Goal: Check status: Check status

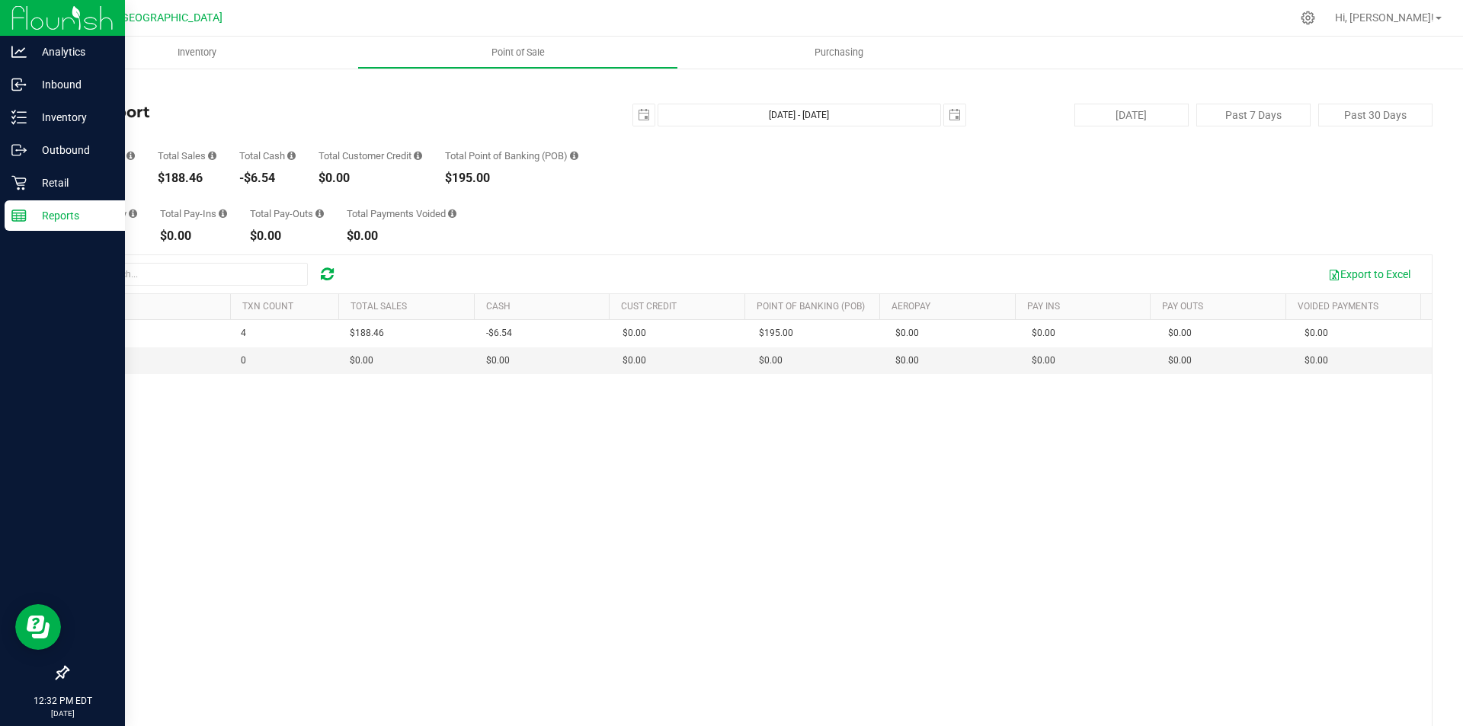
click at [22, 210] on icon at bounding box center [18, 215] width 15 height 15
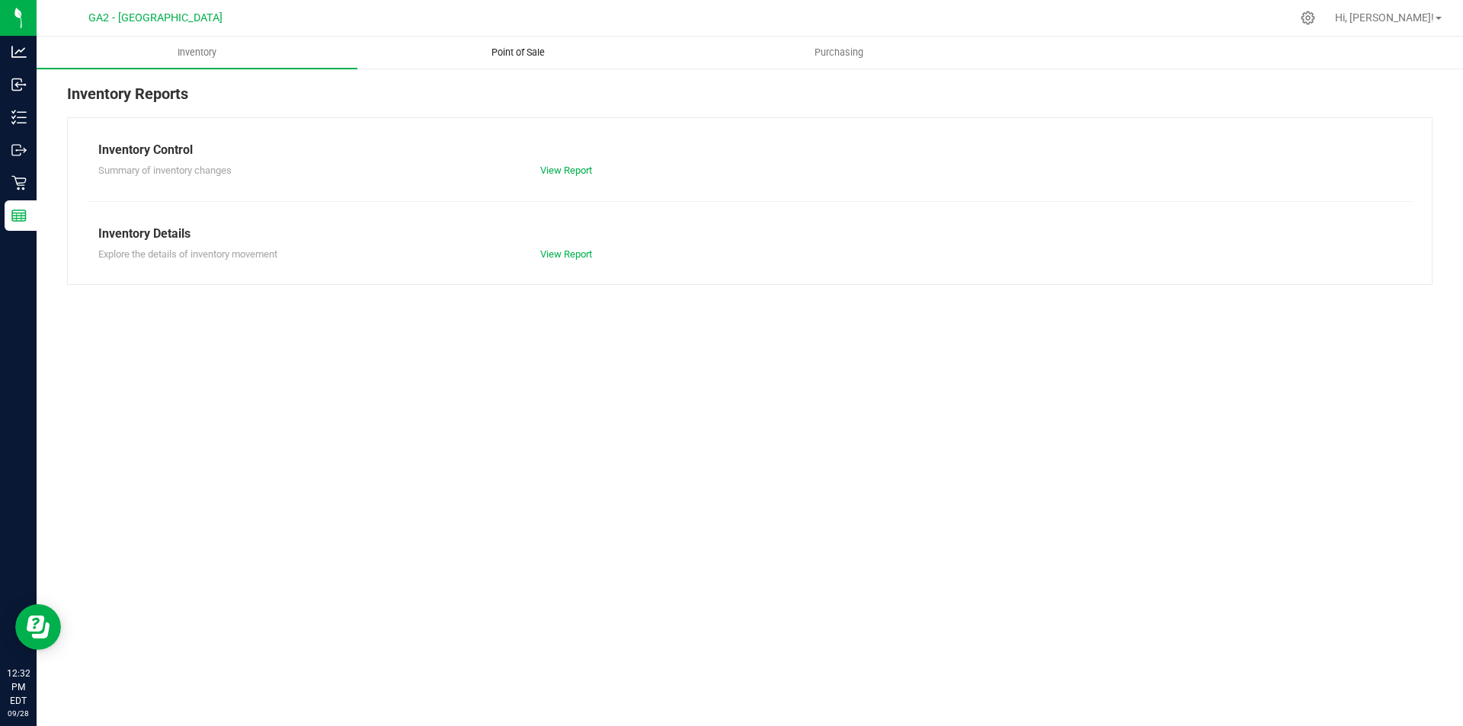
click at [512, 62] on uib-tab-heading "Point of Sale" at bounding box center [517, 52] width 319 height 30
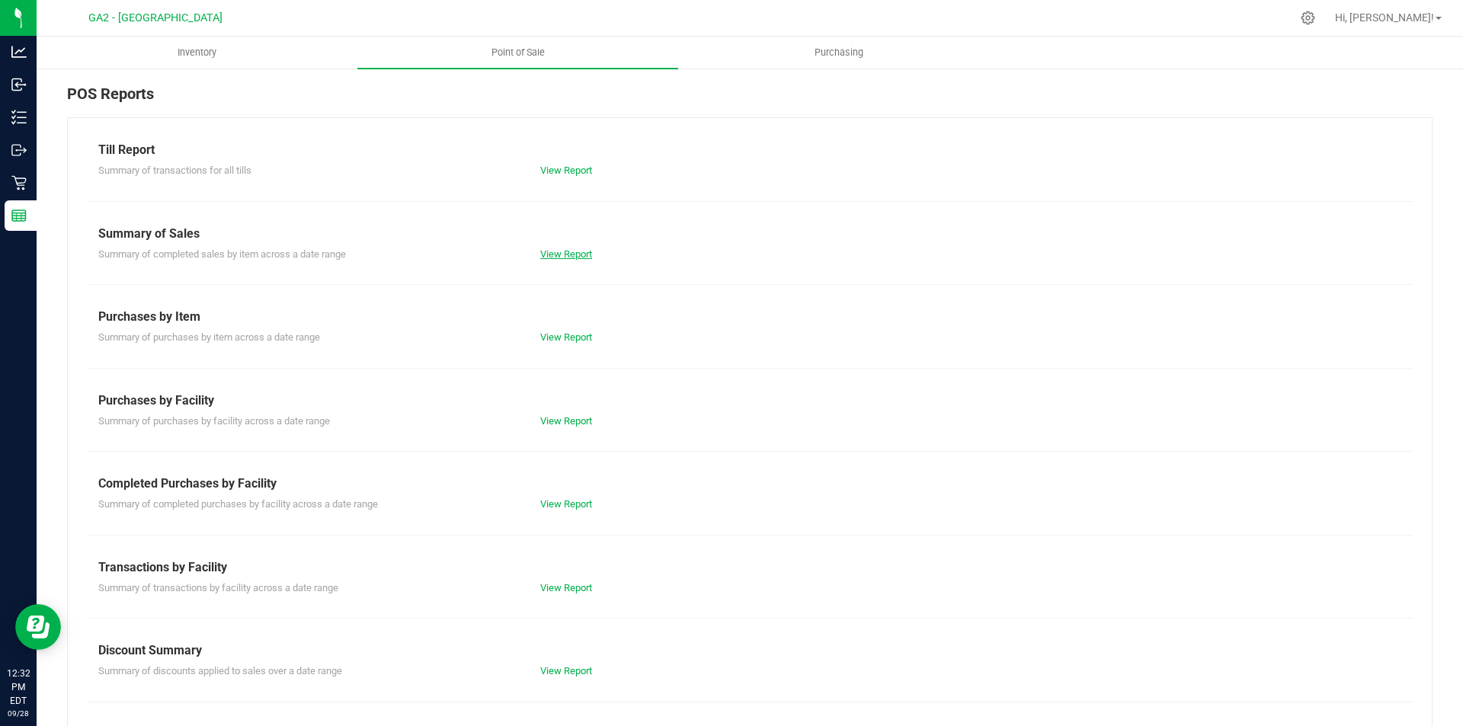
click at [567, 253] on link "View Report" at bounding box center [566, 253] width 52 height 11
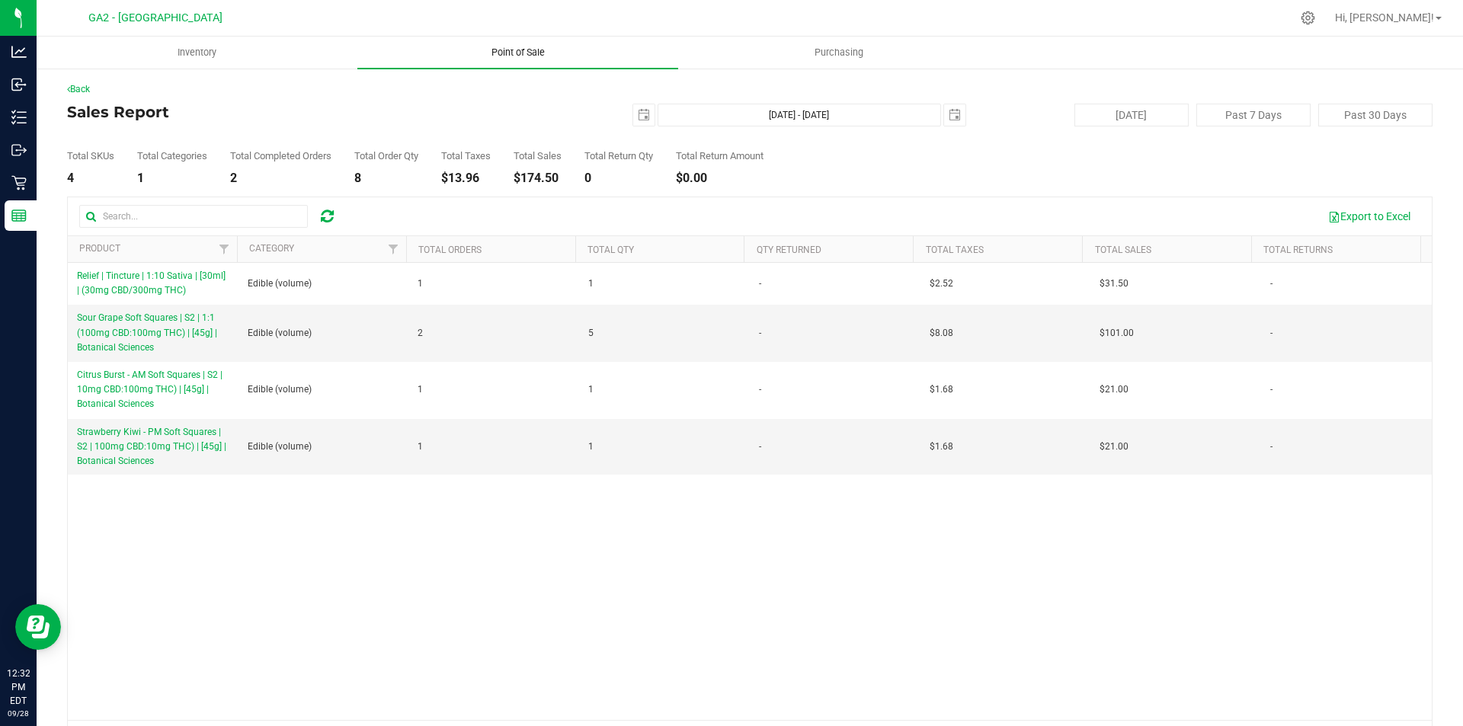
click at [523, 53] on span "Point of Sale" at bounding box center [518, 53] width 94 height 14
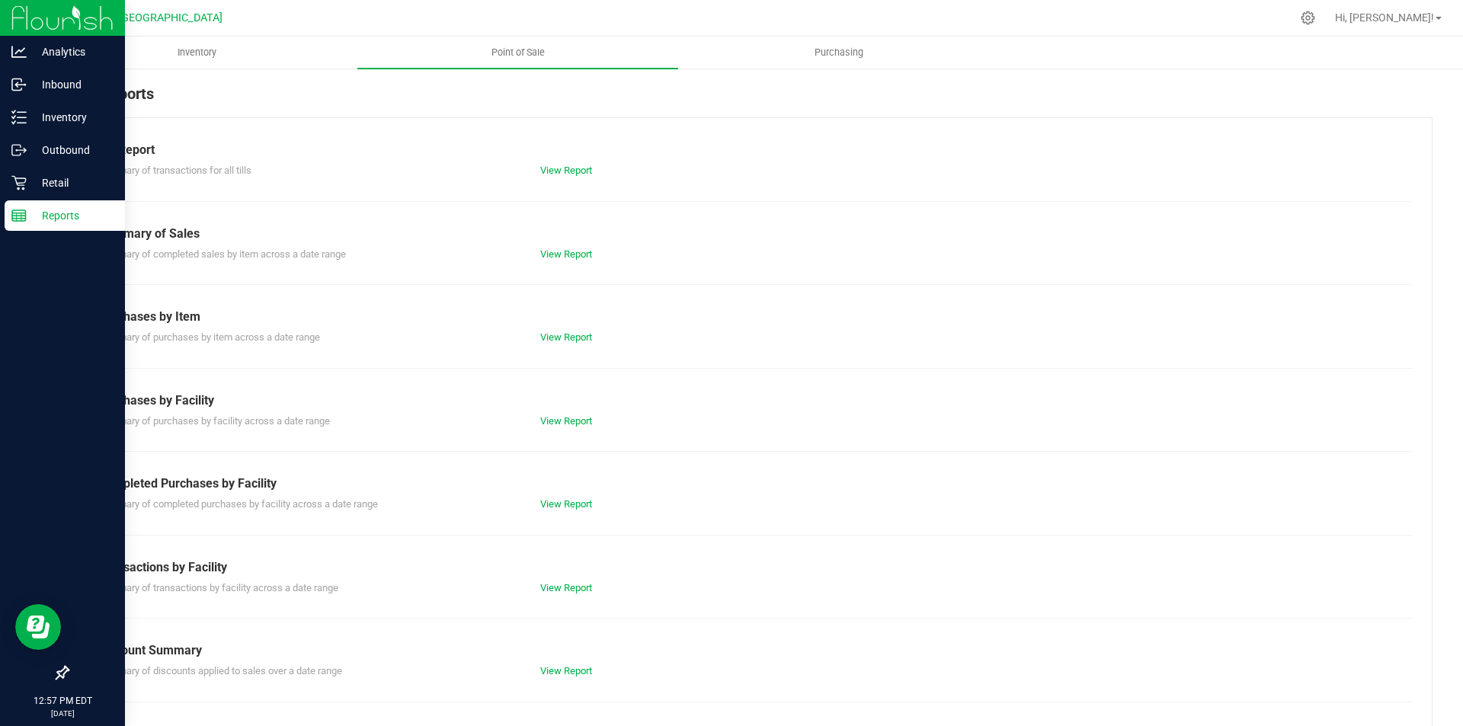
click at [8, 216] on div "Reports" at bounding box center [65, 215] width 120 height 30
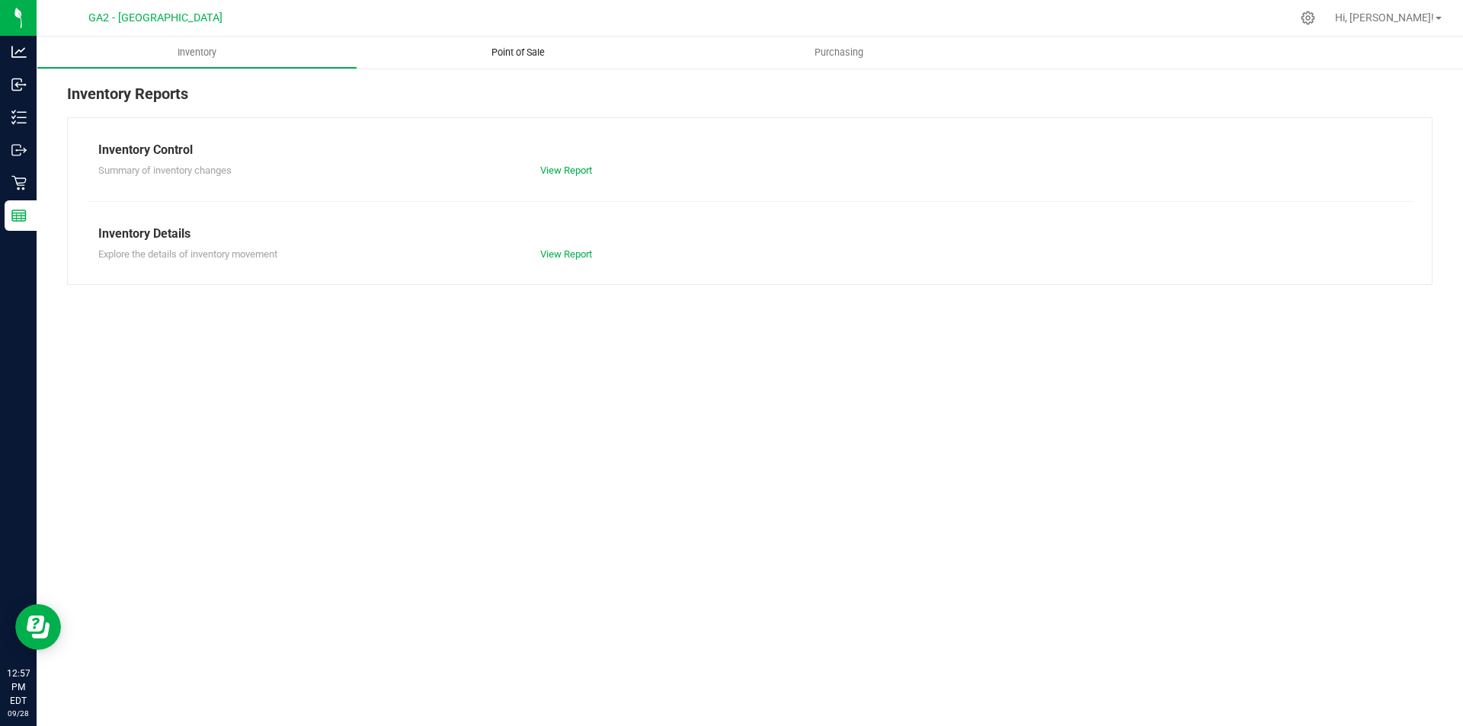
click at [500, 62] on uib-tab-heading "Point of Sale" at bounding box center [517, 53] width 321 height 32
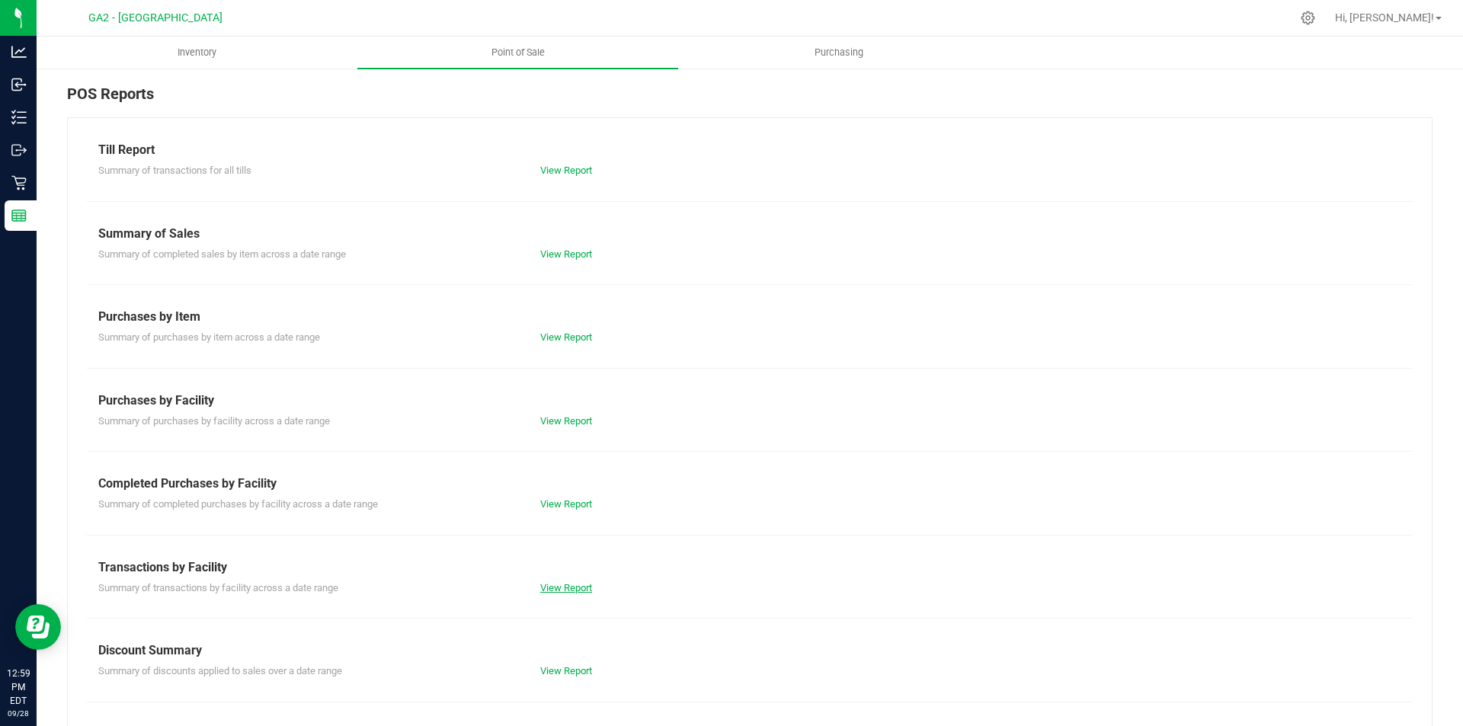
click at [565, 591] on link "View Report" at bounding box center [566, 587] width 52 height 11
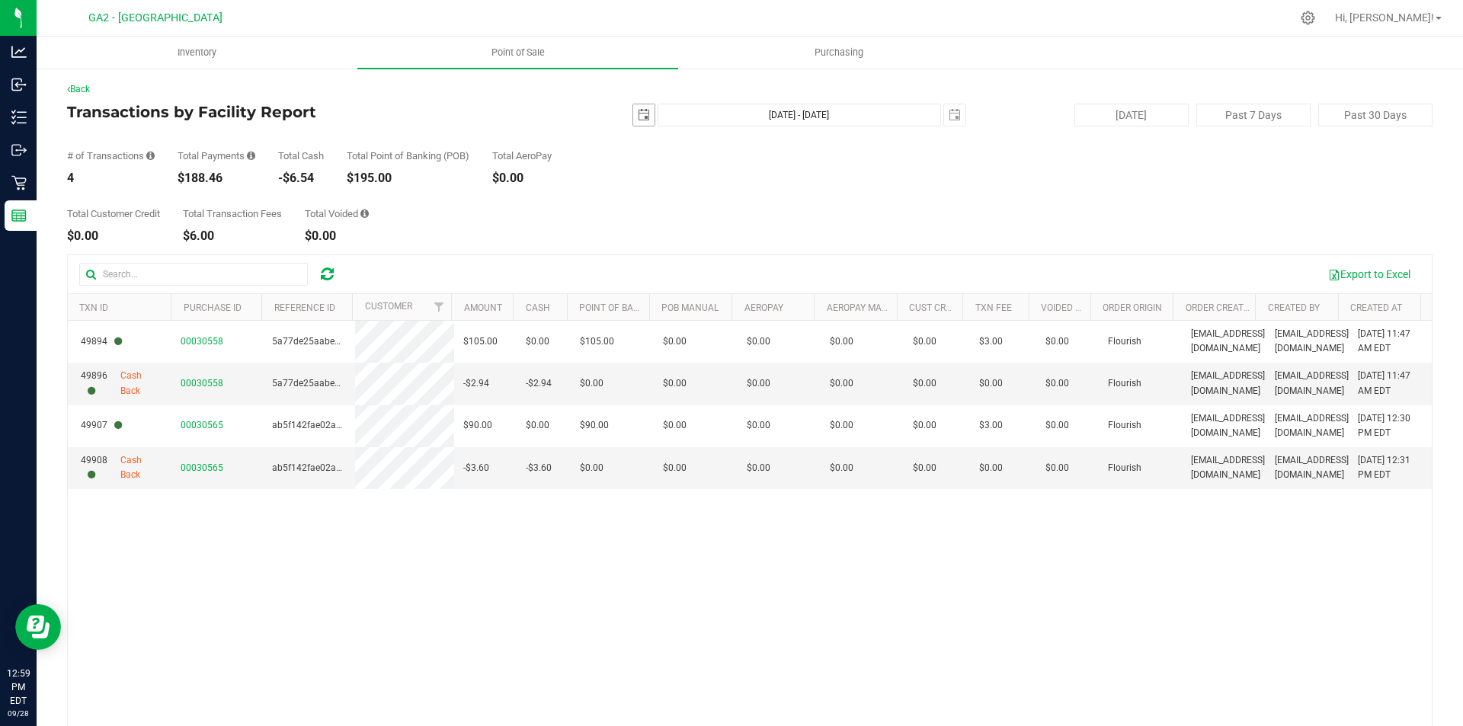
click at [646, 123] on span "select" at bounding box center [643, 114] width 21 height 21
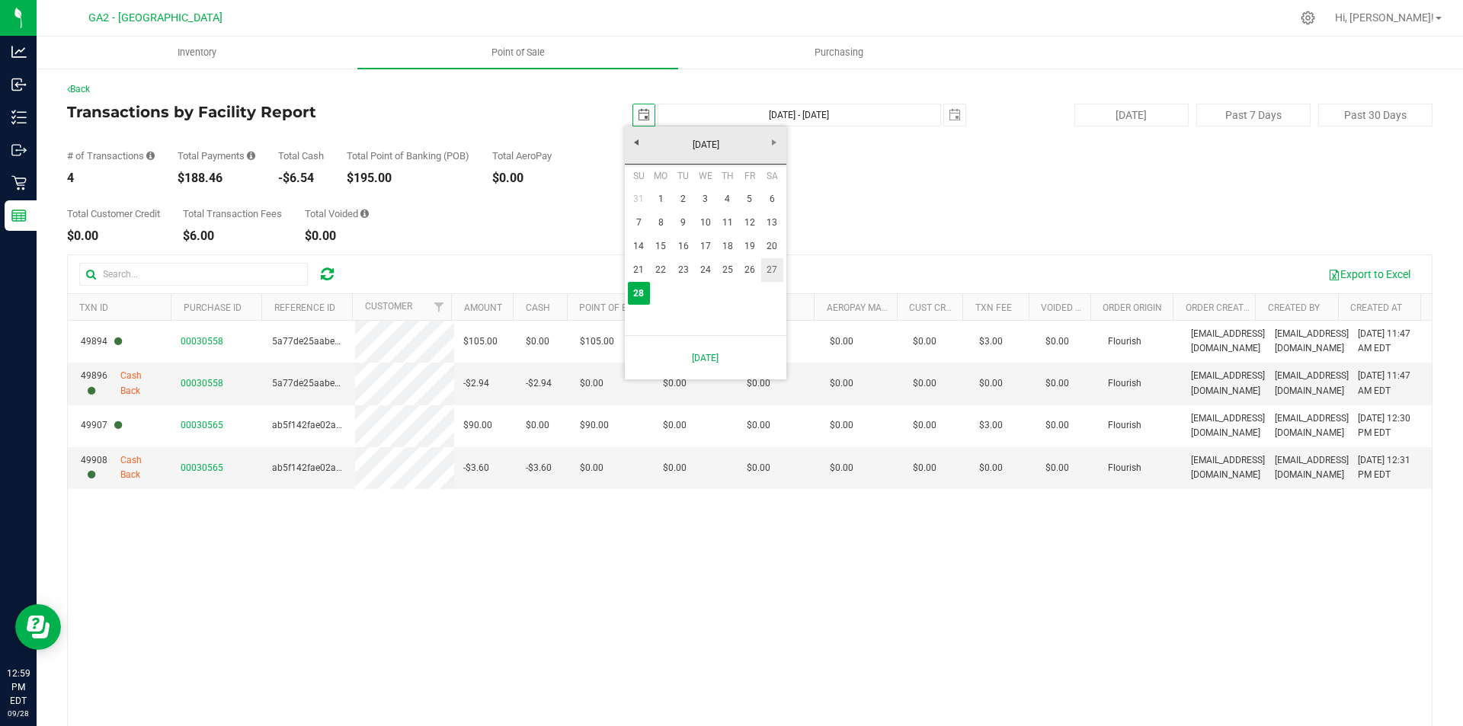
click at [772, 273] on link "27" at bounding box center [772, 270] width 22 height 24
type input "[DATE]"
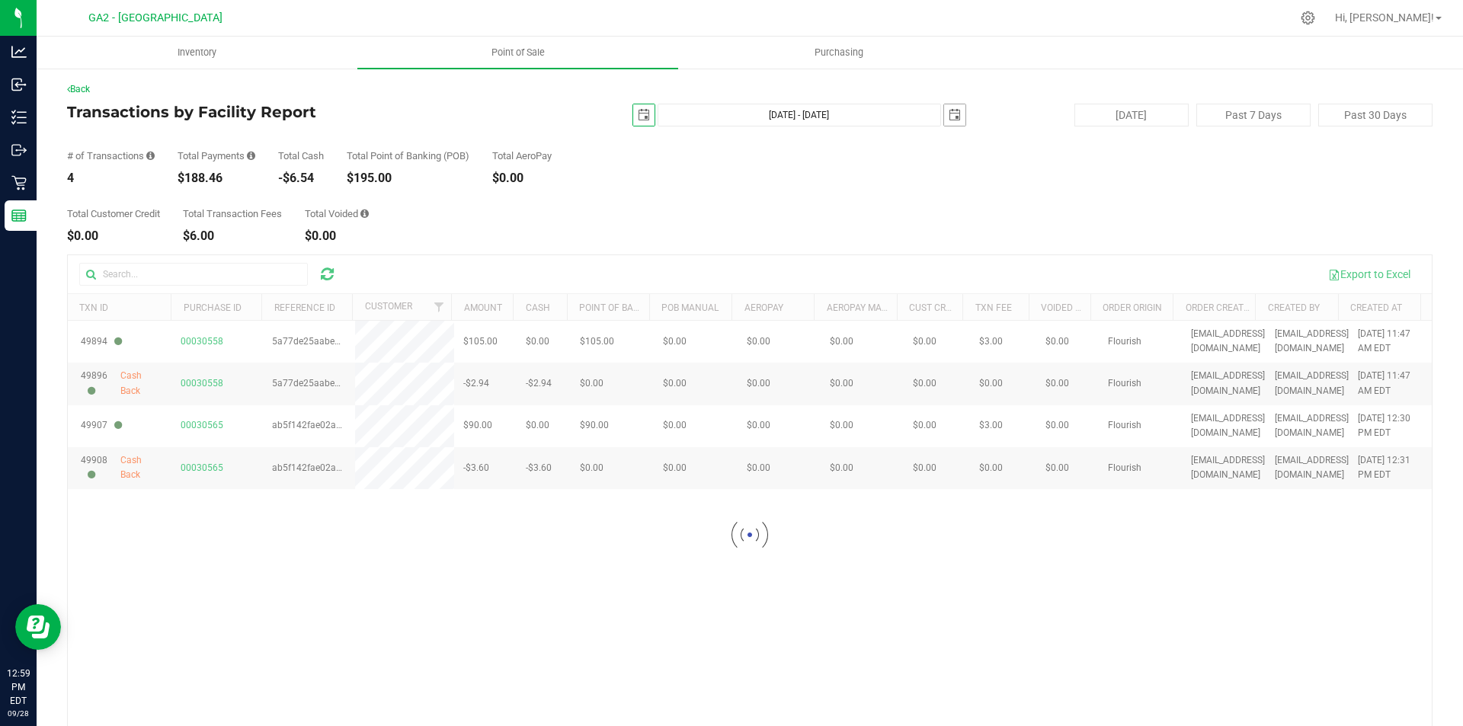
click at [949, 115] on span "select" at bounding box center [955, 115] width 12 height 12
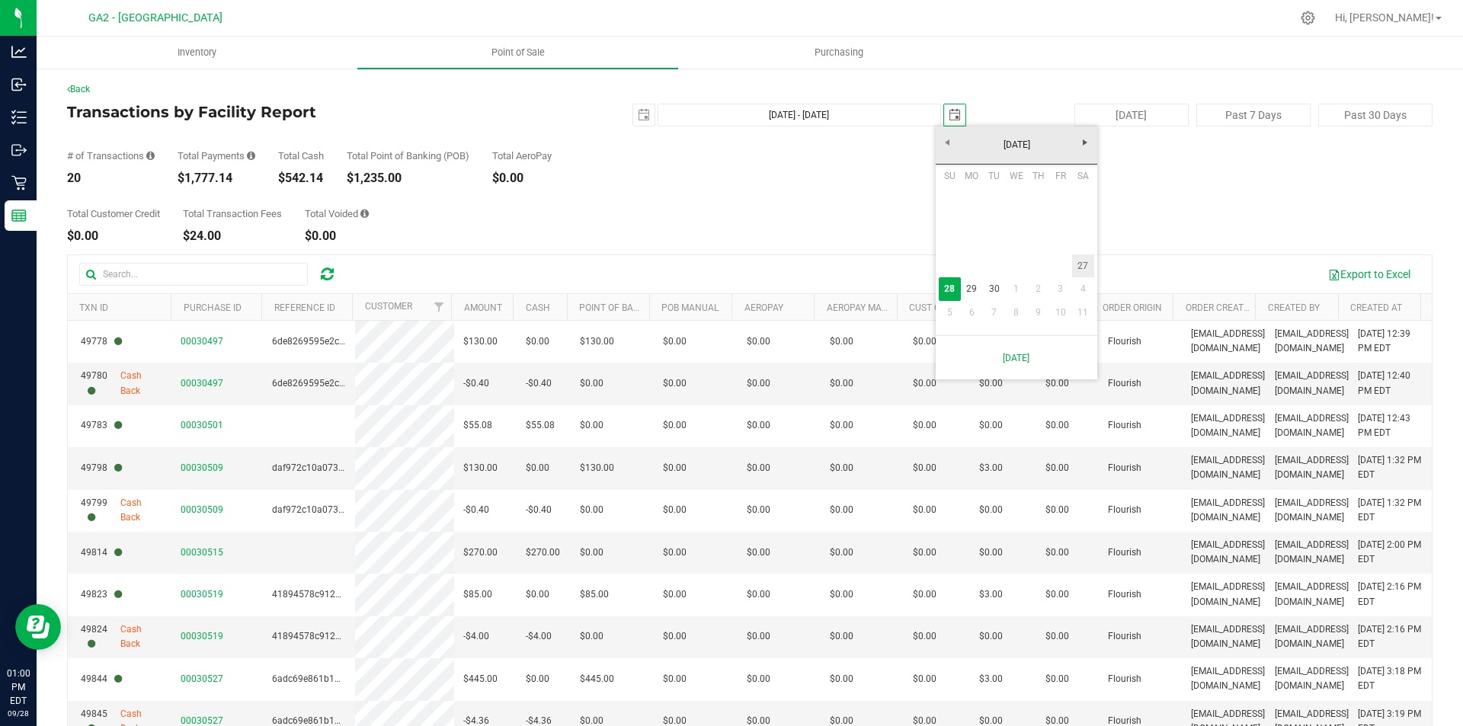
click at [1083, 269] on link "27" at bounding box center [1083, 266] width 22 height 24
type input "[DATE] - [DATE]"
type input "[DATE]"
click at [638, 111] on span "select" at bounding box center [644, 115] width 12 height 12
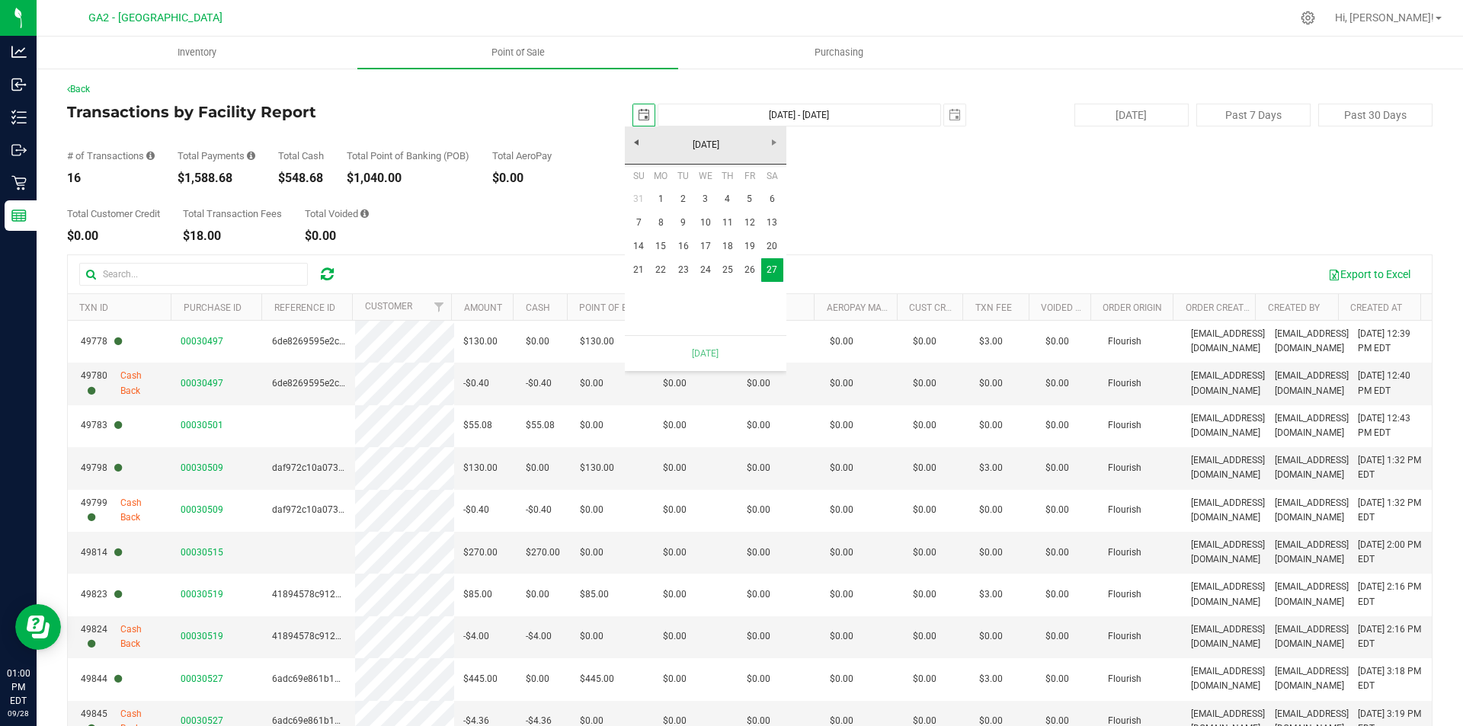
scroll to position [0, 38]
click at [643, 276] on link "21" at bounding box center [639, 270] width 22 height 24
type input "[DATE] - [DATE]"
type input "[DATE]"
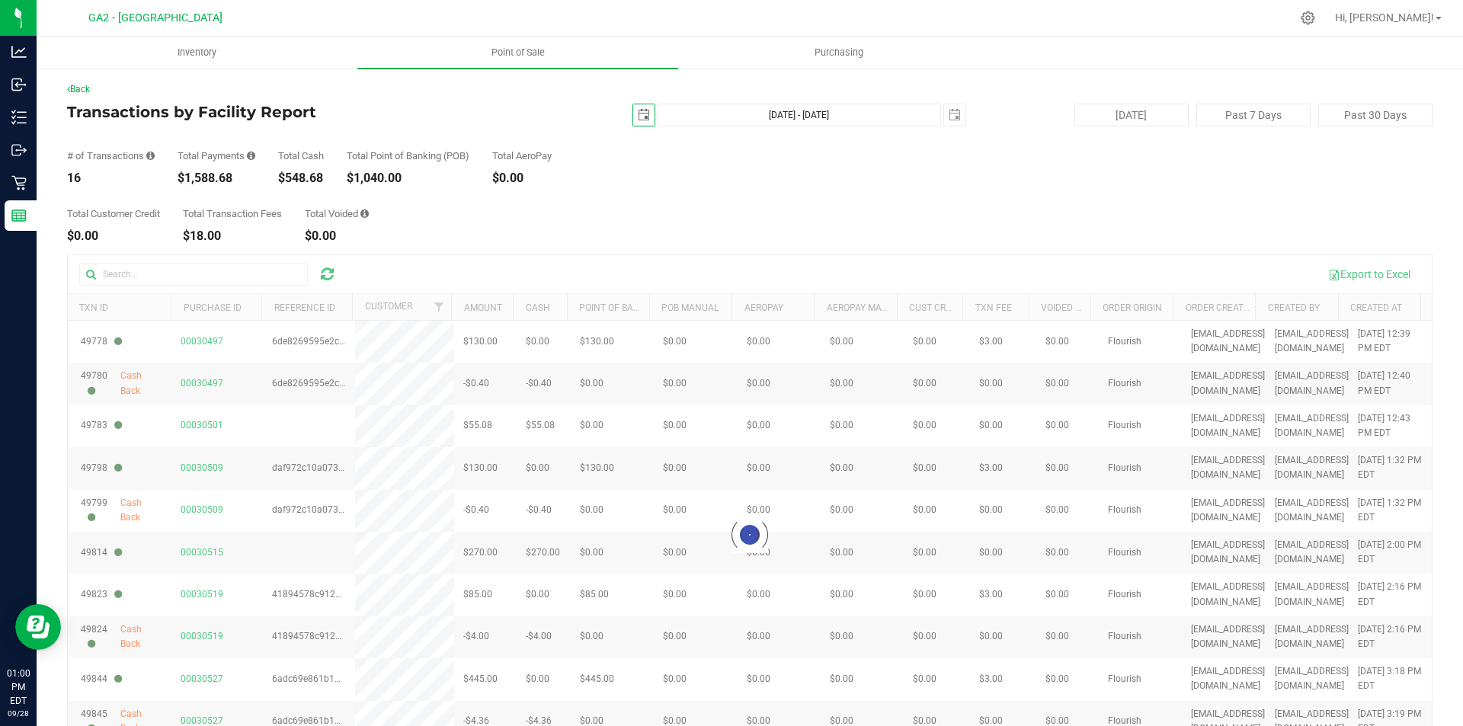
click at [638, 116] on span "select" at bounding box center [644, 115] width 12 height 12
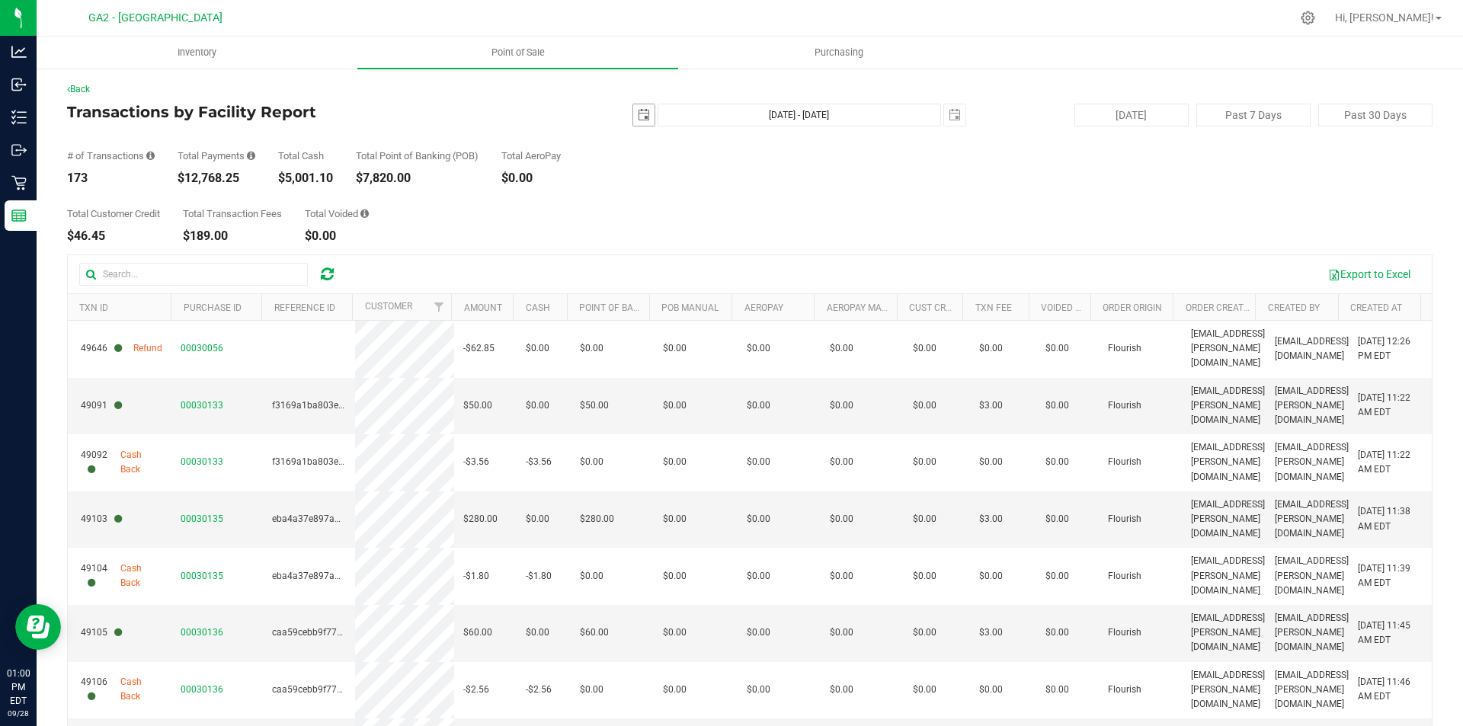
click at [633, 118] on span "select" at bounding box center [643, 114] width 21 height 21
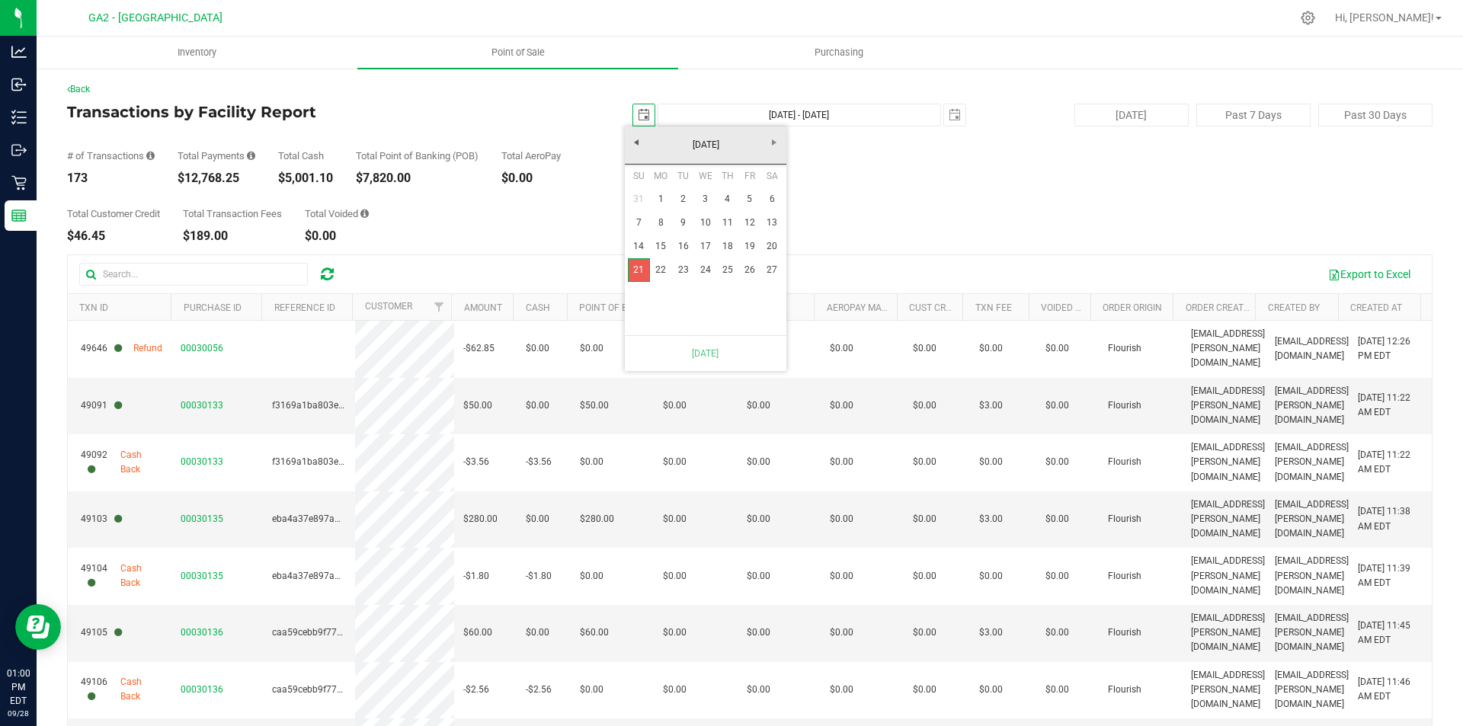
click at [644, 270] on link "21" at bounding box center [639, 270] width 22 height 24
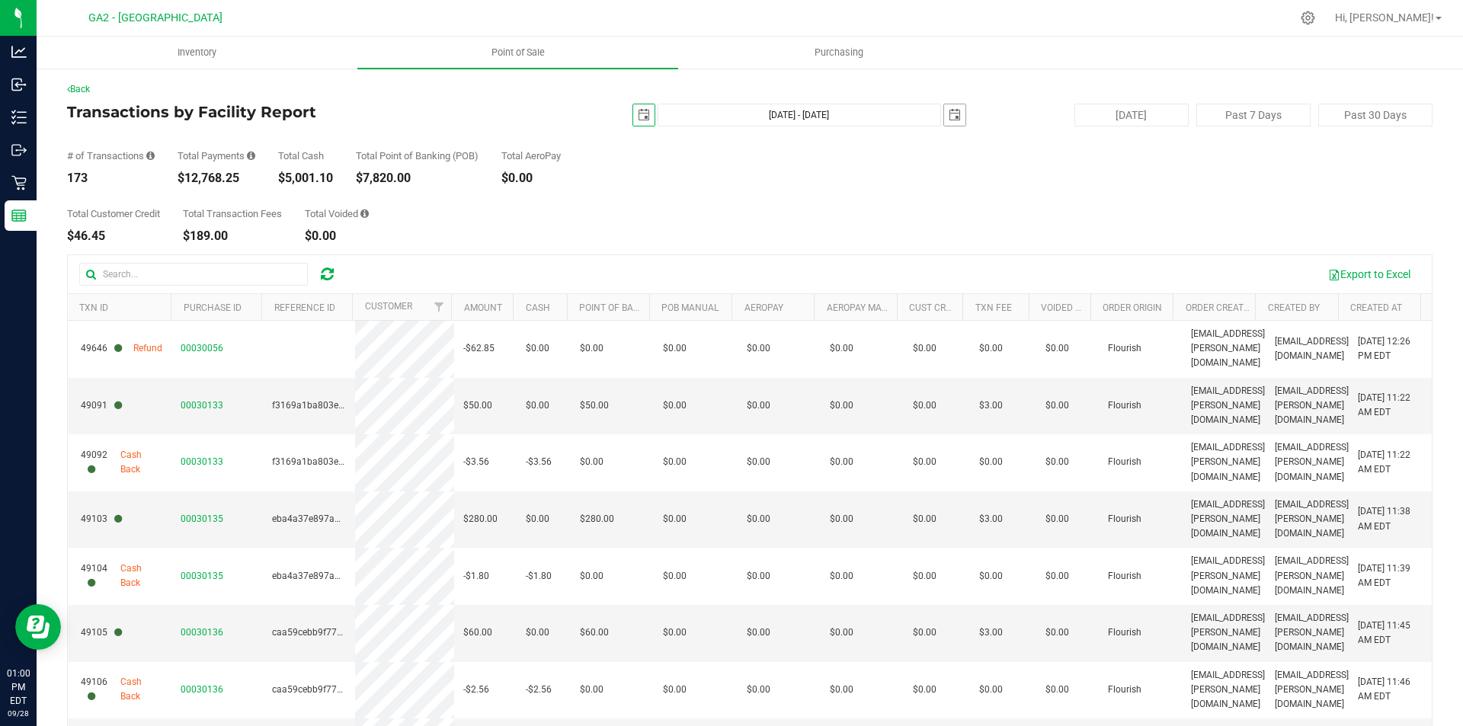
click at [944, 116] on span "select" at bounding box center [954, 114] width 21 height 21
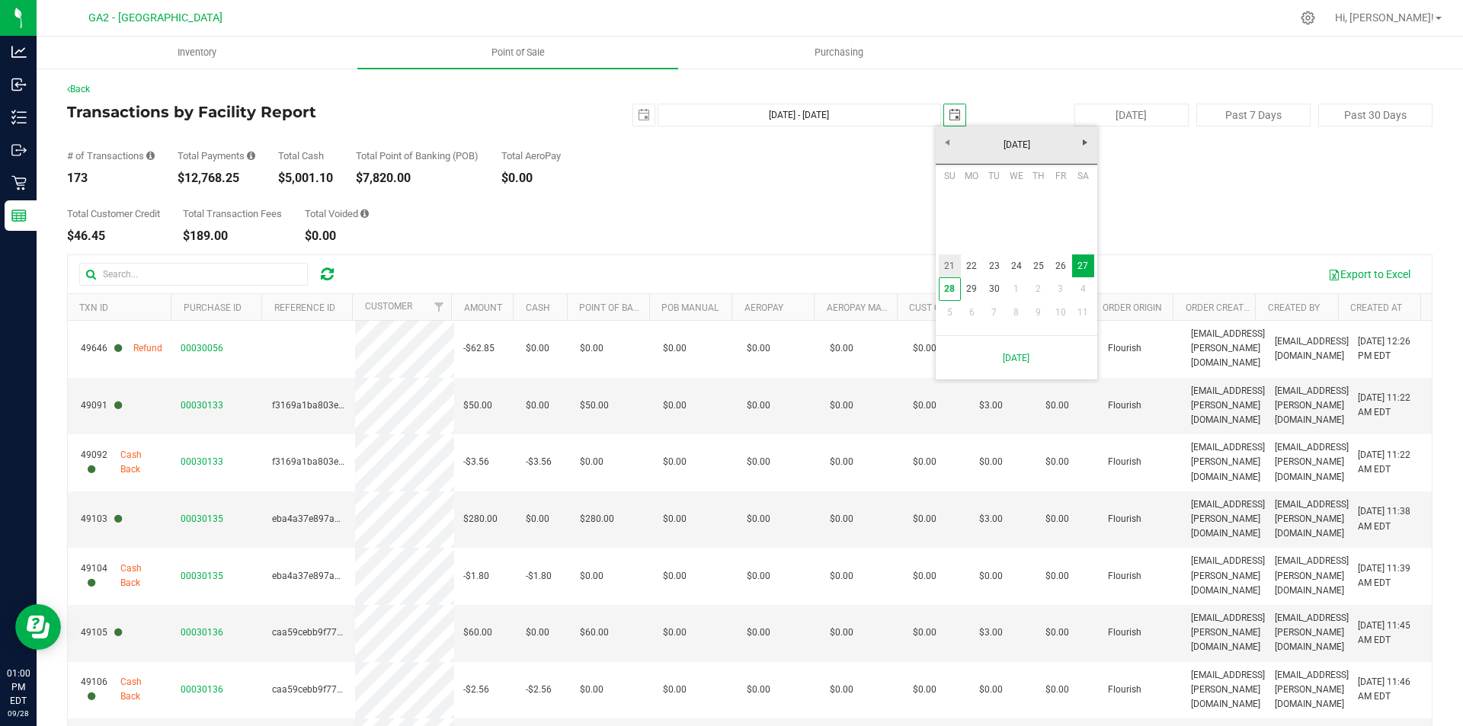
click at [950, 266] on link "21" at bounding box center [950, 266] width 22 height 24
type input "[DATE] - [DATE]"
type input "[DATE]"
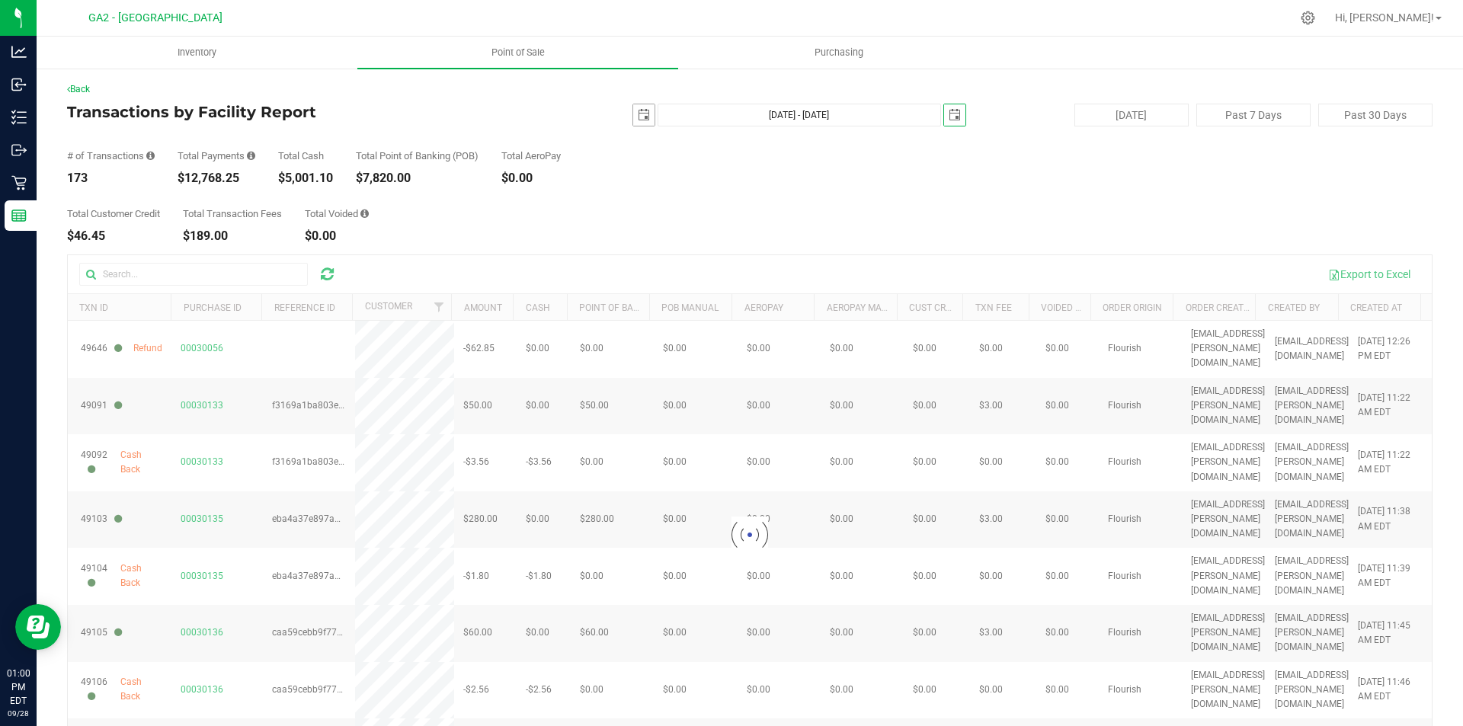
click at [638, 120] on span "select" at bounding box center [644, 115] width 12 height 12
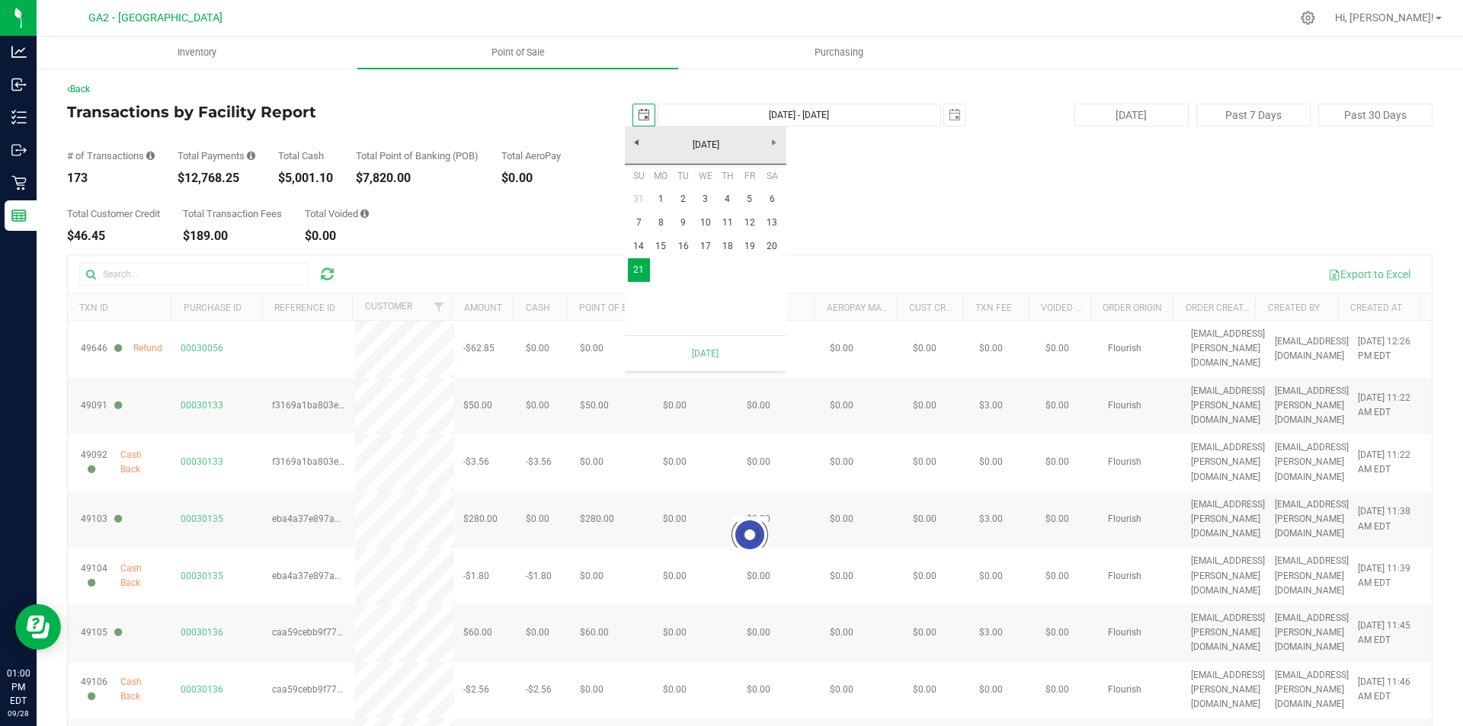
scroll to position [0, 38]
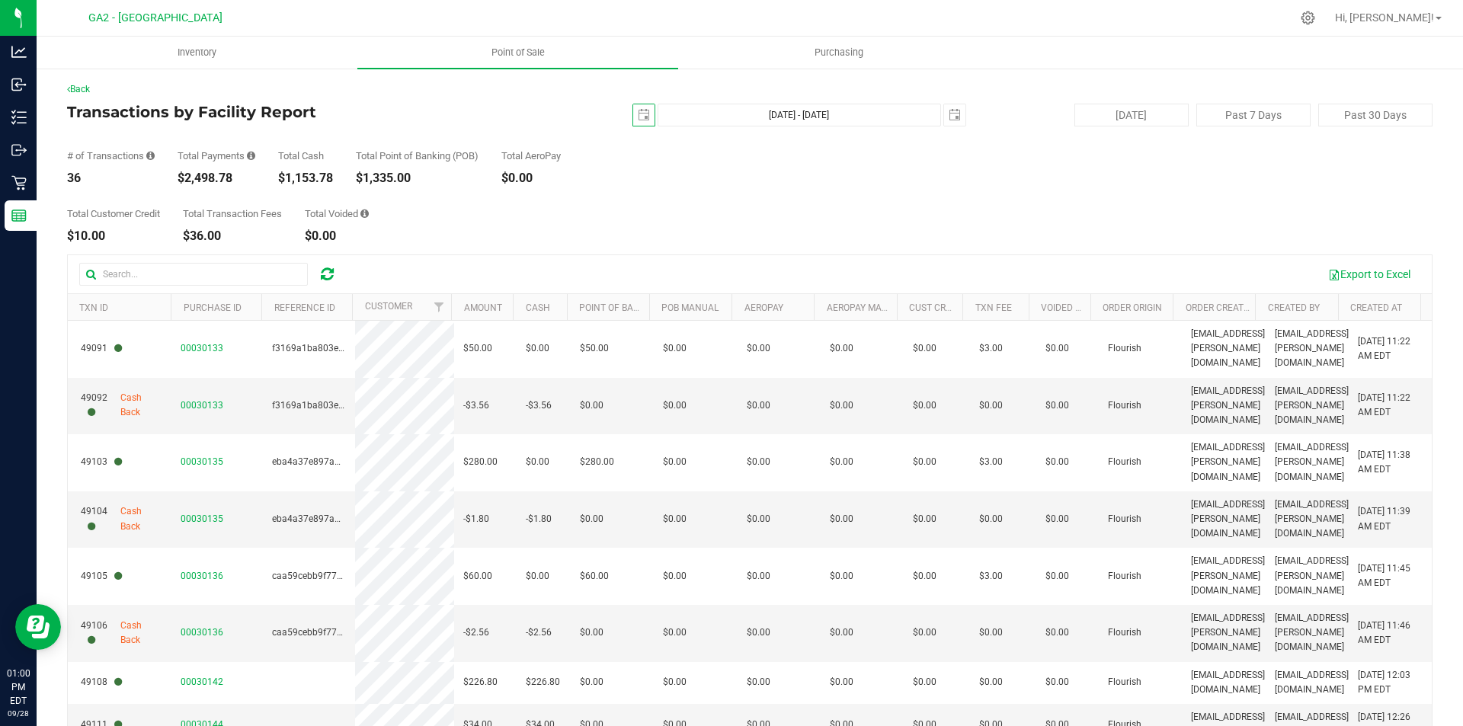
click at [1012, 248] on div "Back Transactions by Facility Report [DATE] [DATE] - [DATE] [DATE] [DATE] Past …" at bounding box center [749, 448] width 1365 height 733
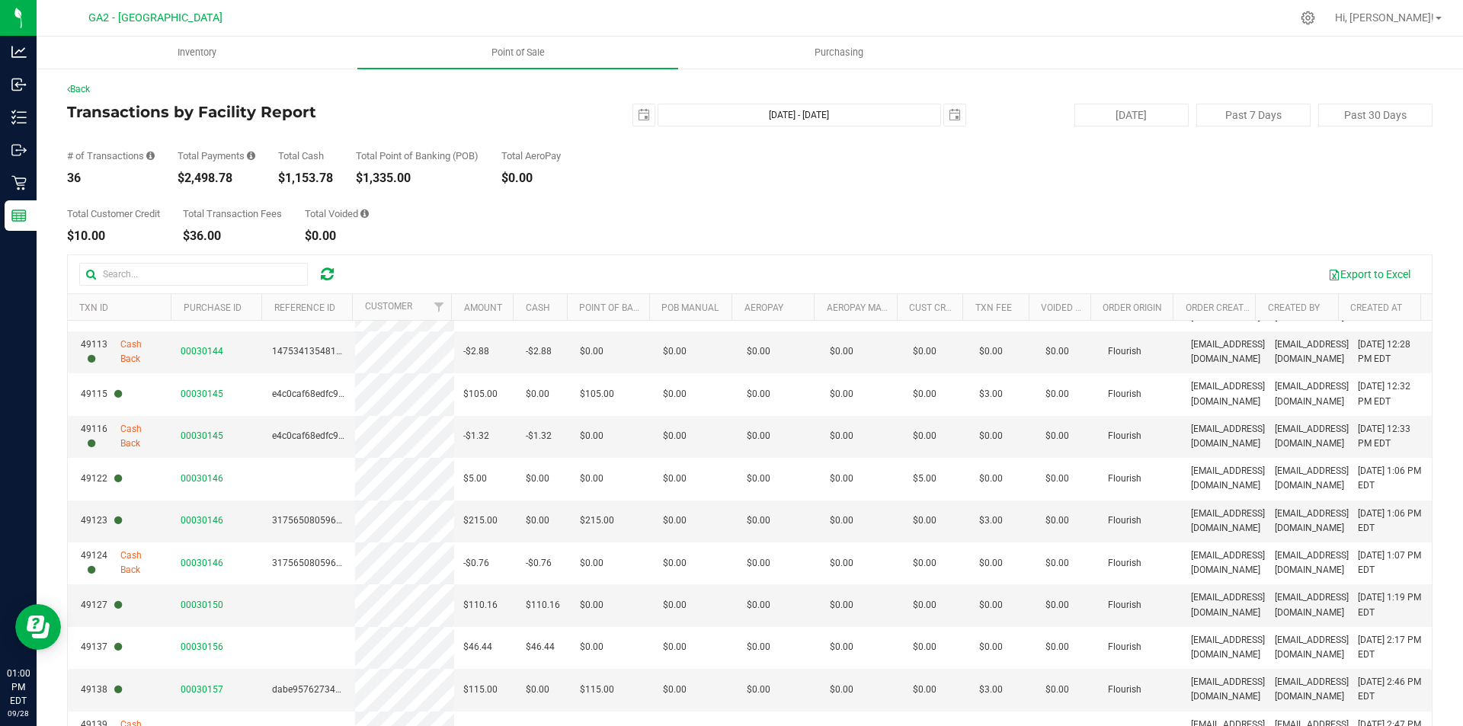
scroll to position [533, 0]
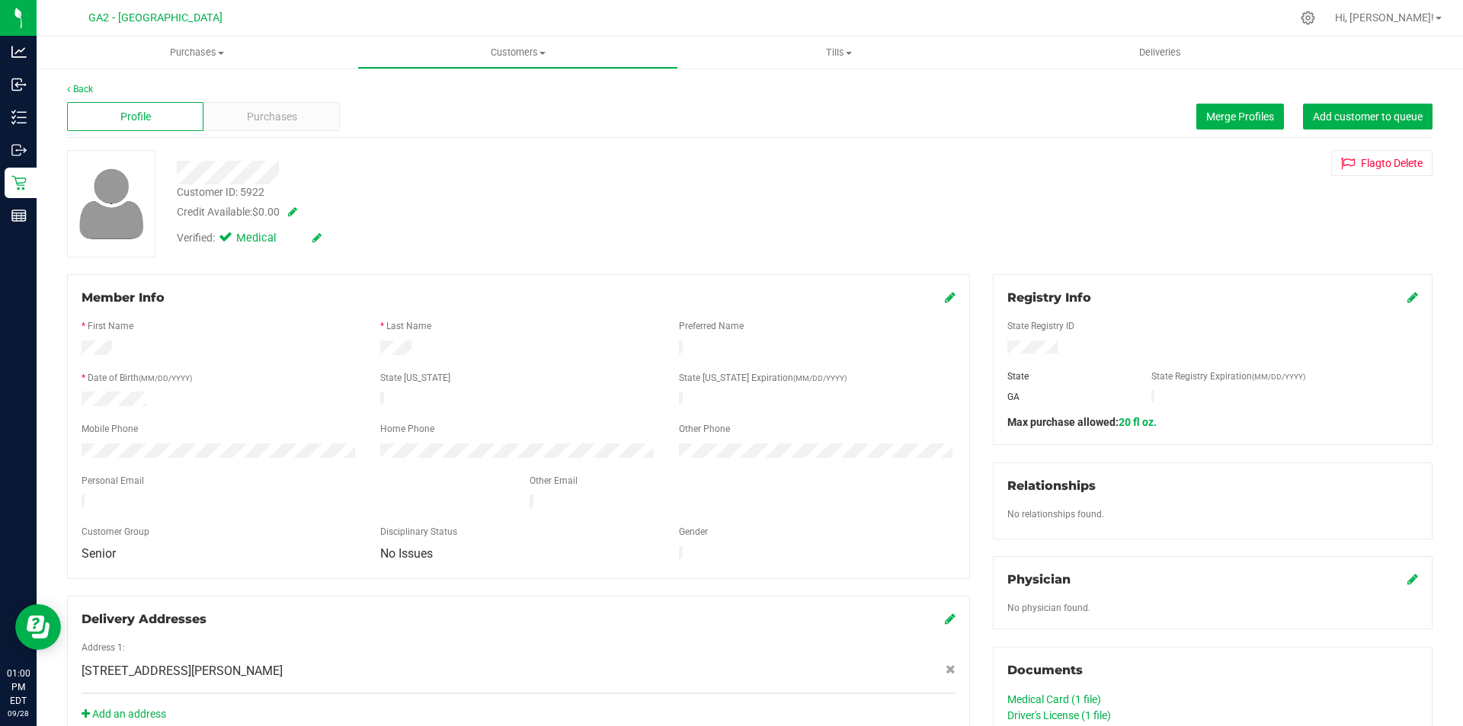
click at [1072, 710] on link "Driver's License (1 file)" at bounding box center [1059, 715] width 104 height 12
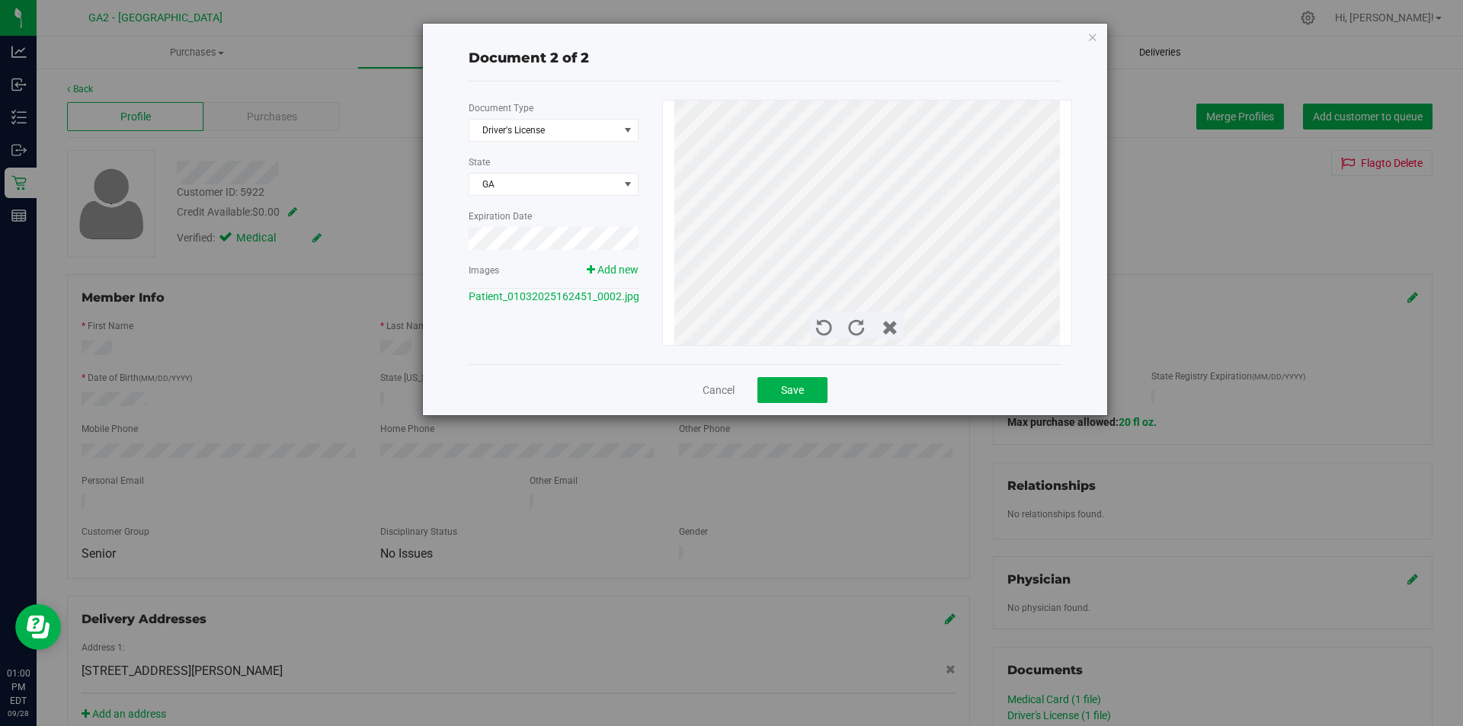
click at [1092, 38] on icon "button" at bounding box center [1092, 36] width 11 height 18
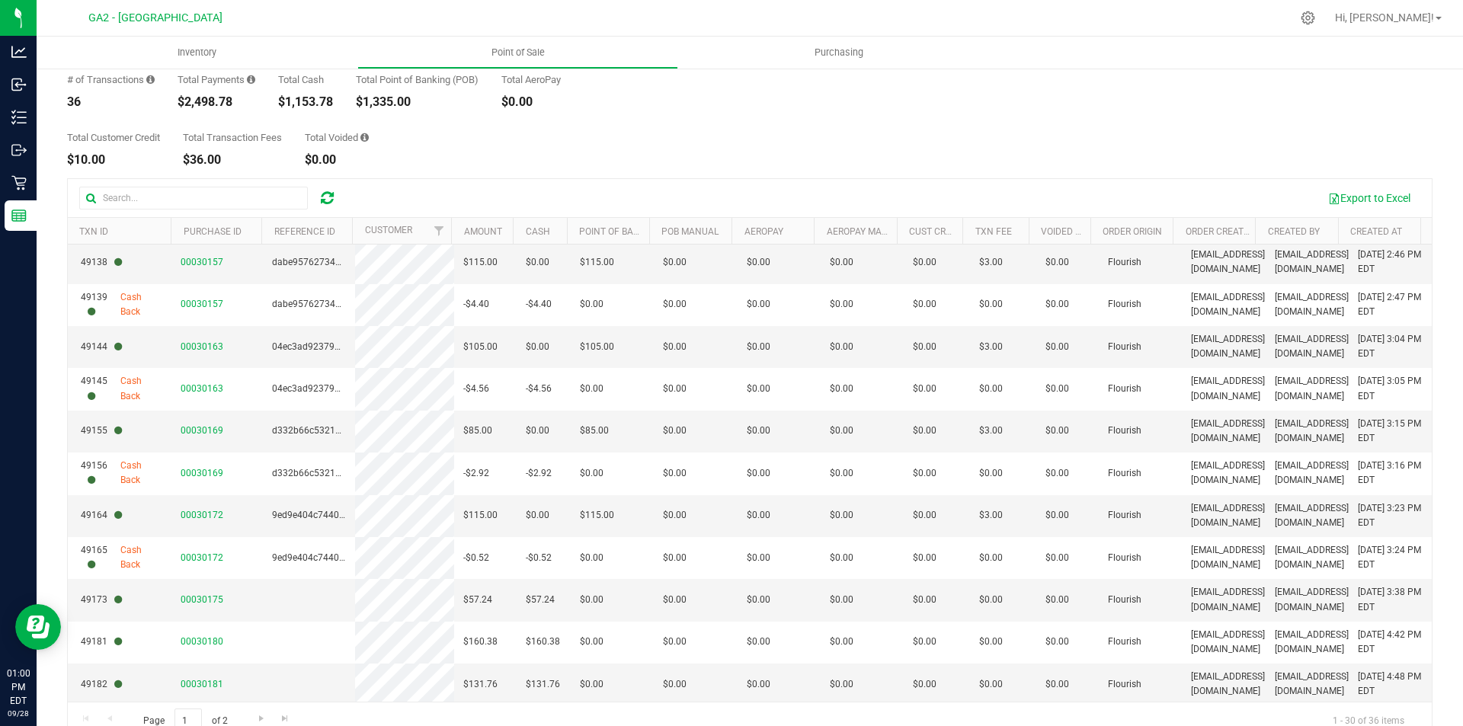
scroll to position [104, 0]
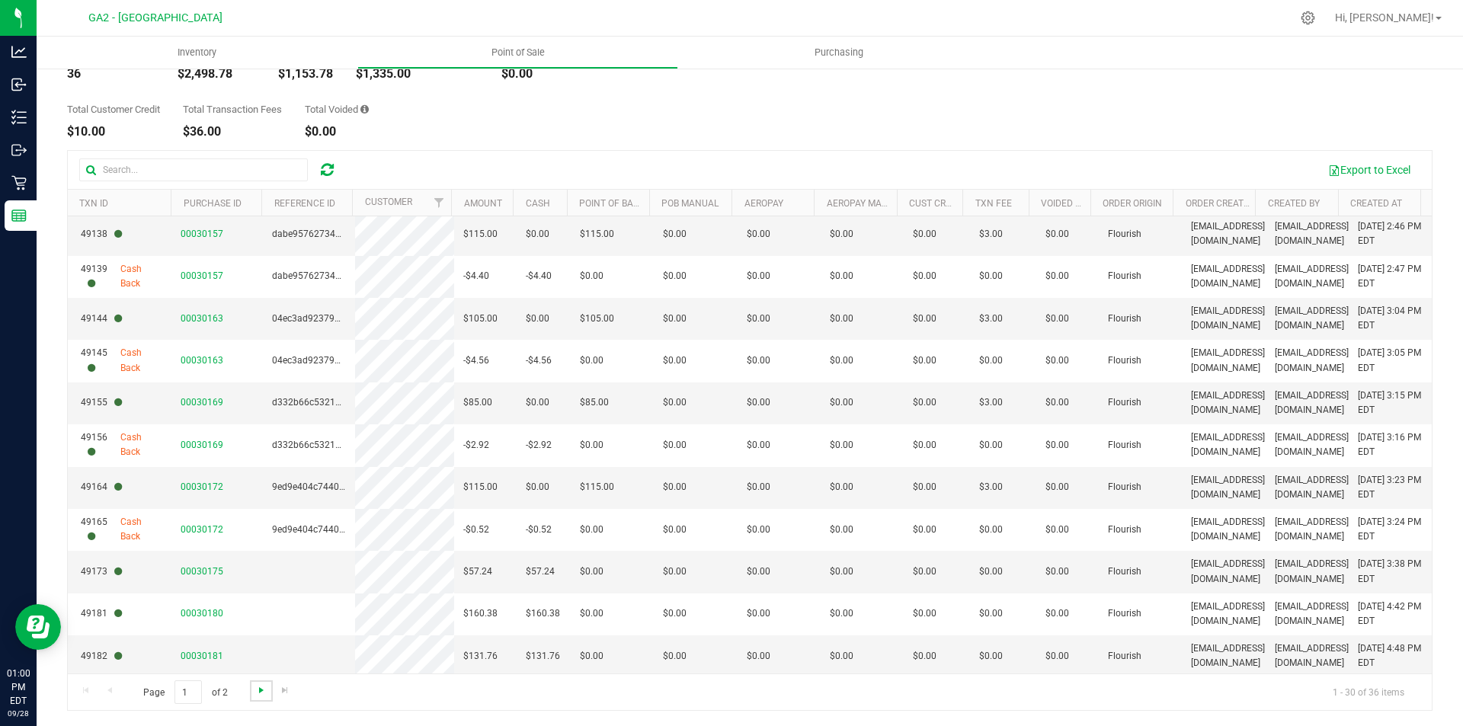
click at [261, 687] on span "Go to the next page" at bounding box center [261, 690] width 12 height 12
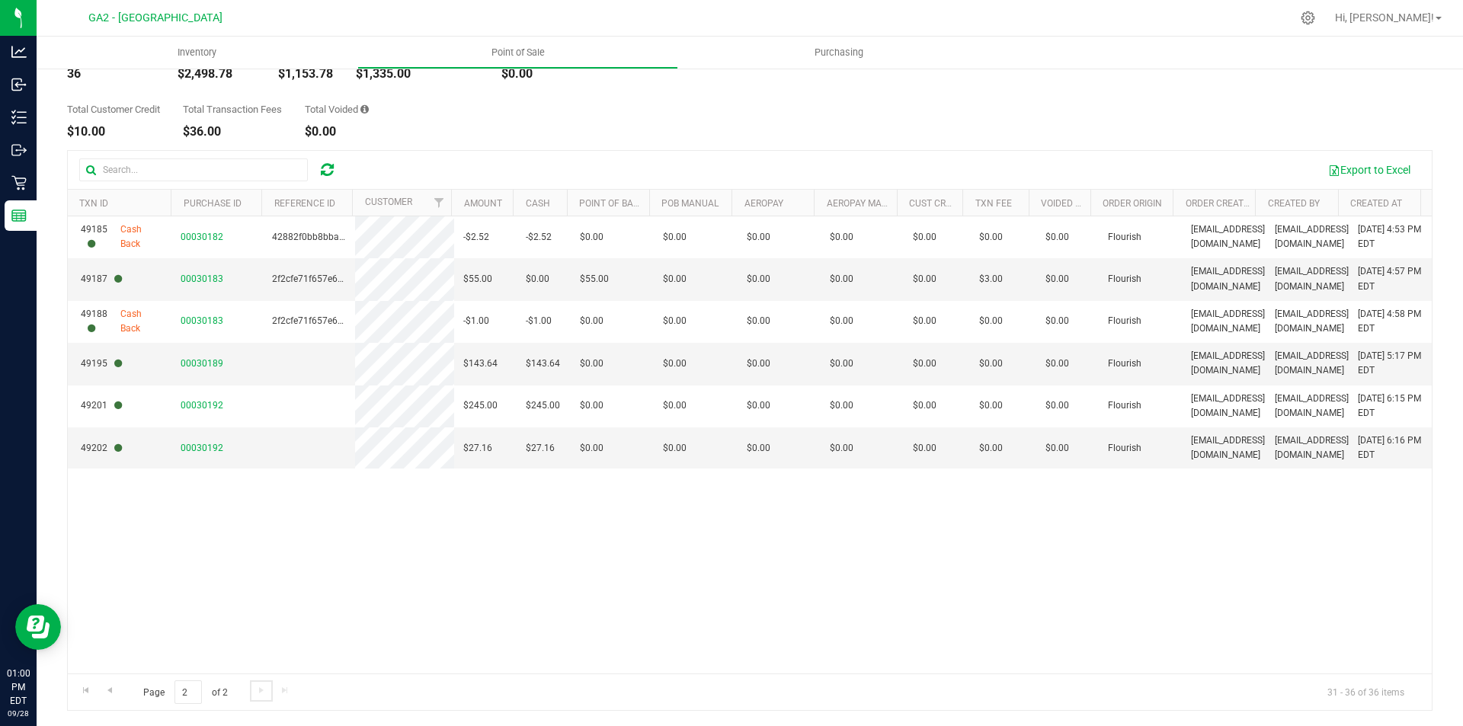
scroll to position [0, 0]
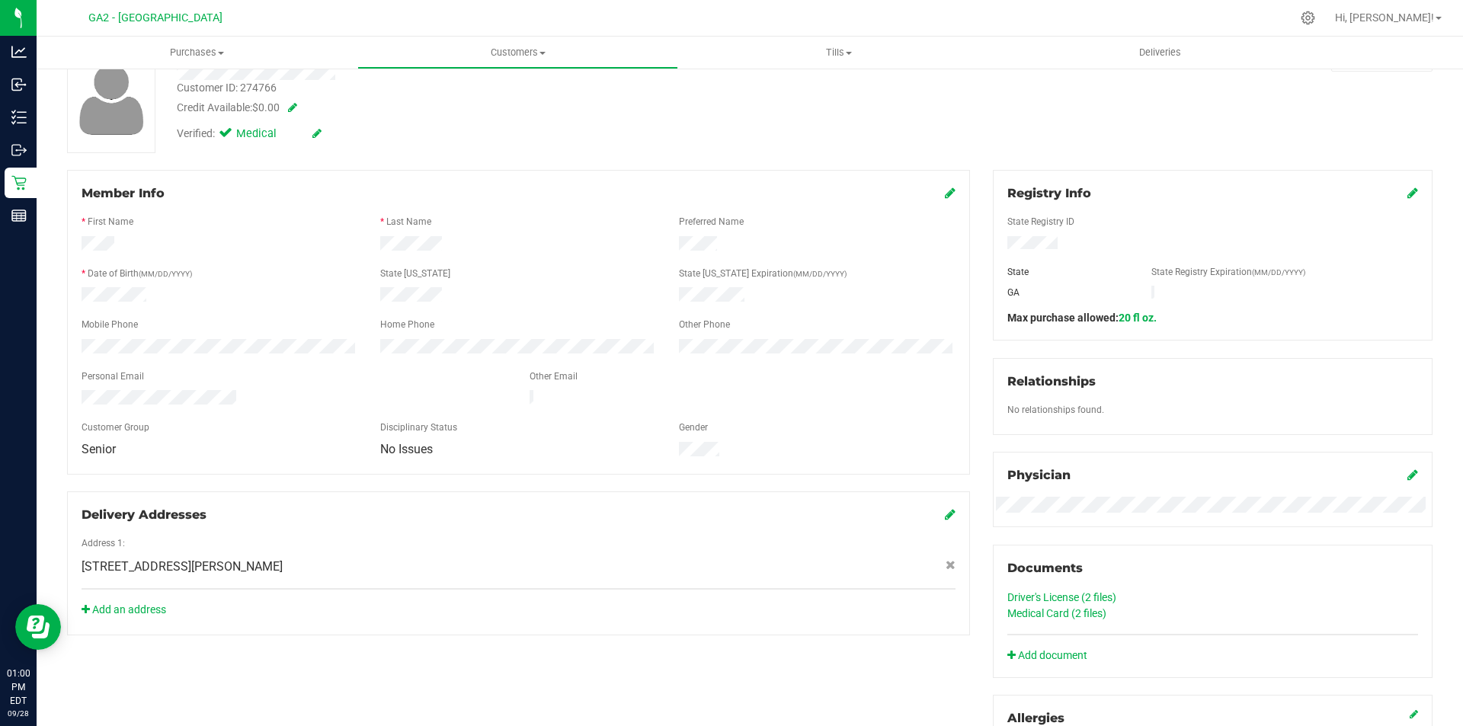
click at [1056, 598] on link "Driver's License (2 files)" at bounding box center [1061, 597] width 109 height 12
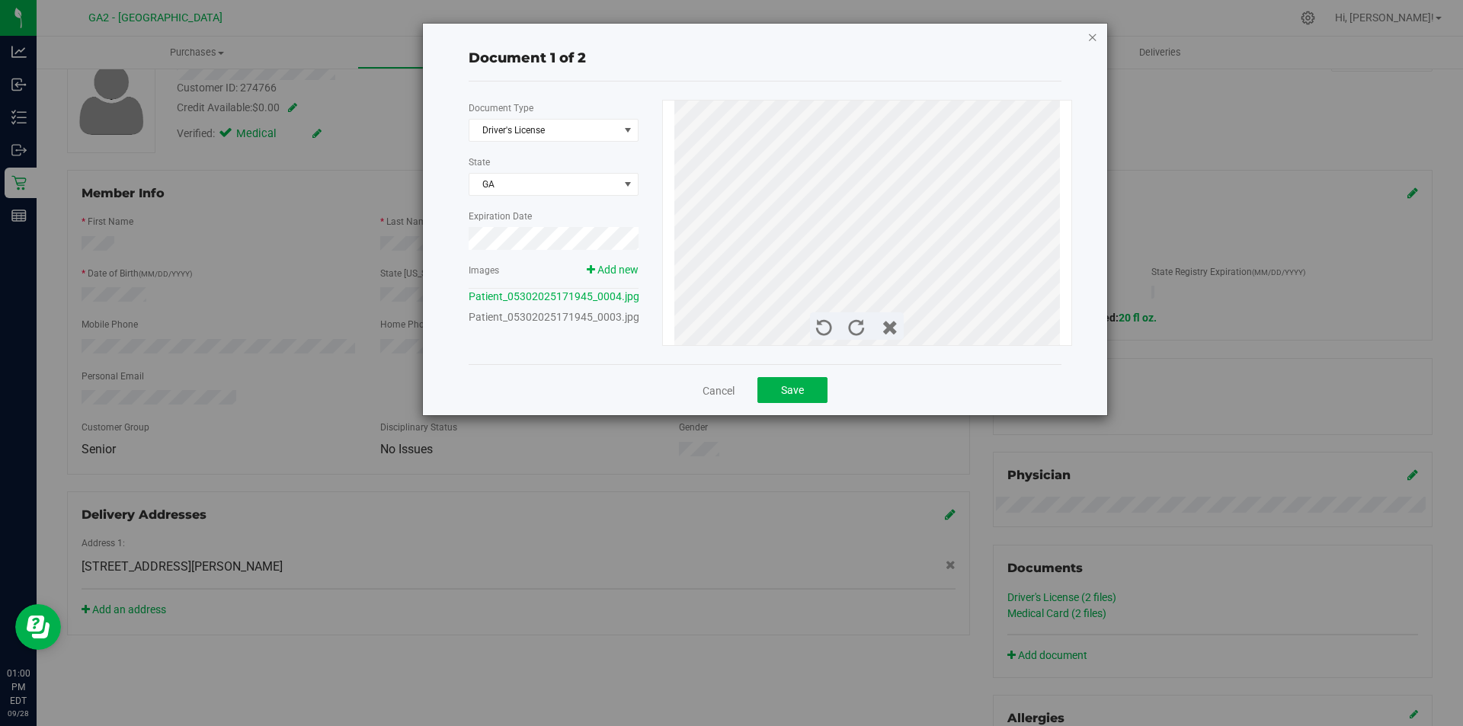
click at [1096, 37] on icon "button" at bounding box center [1092, 36] width 11 height 18
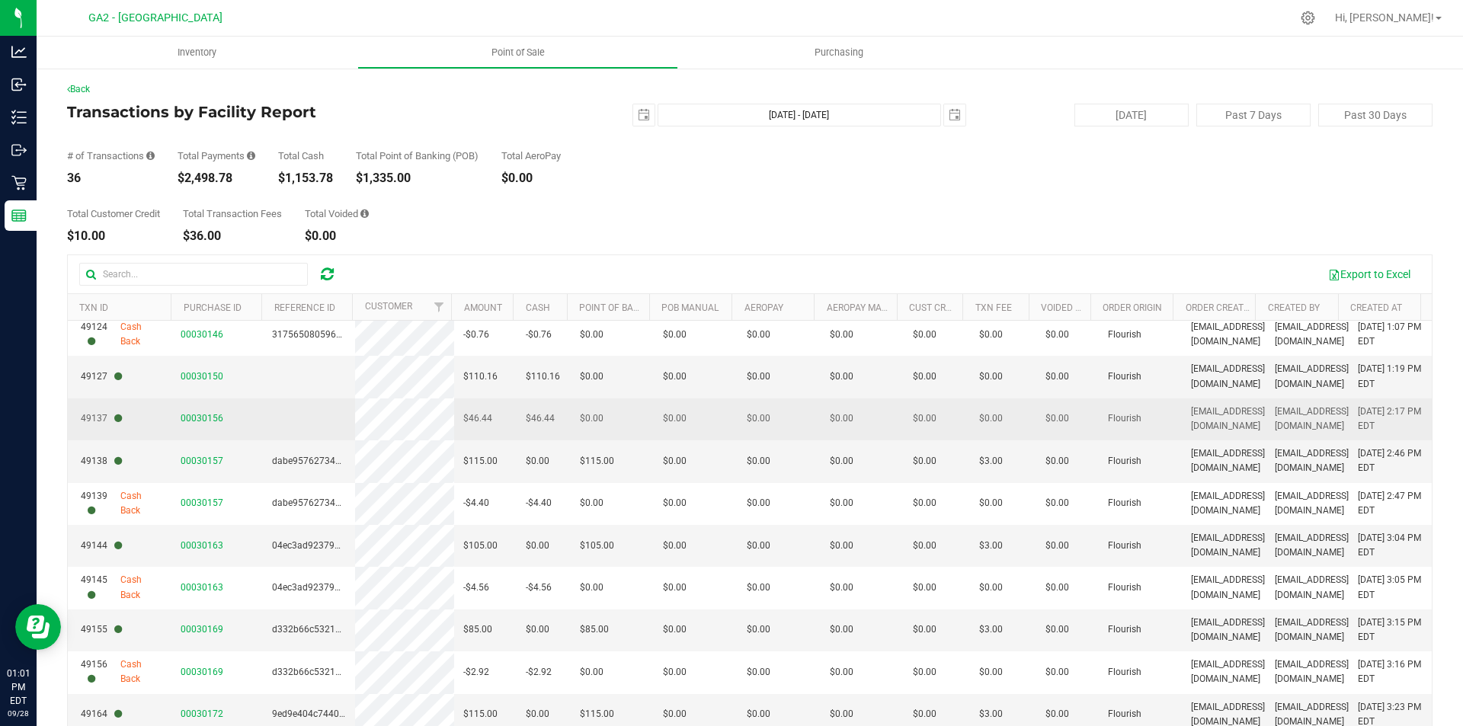
scroll to position [762, 0]
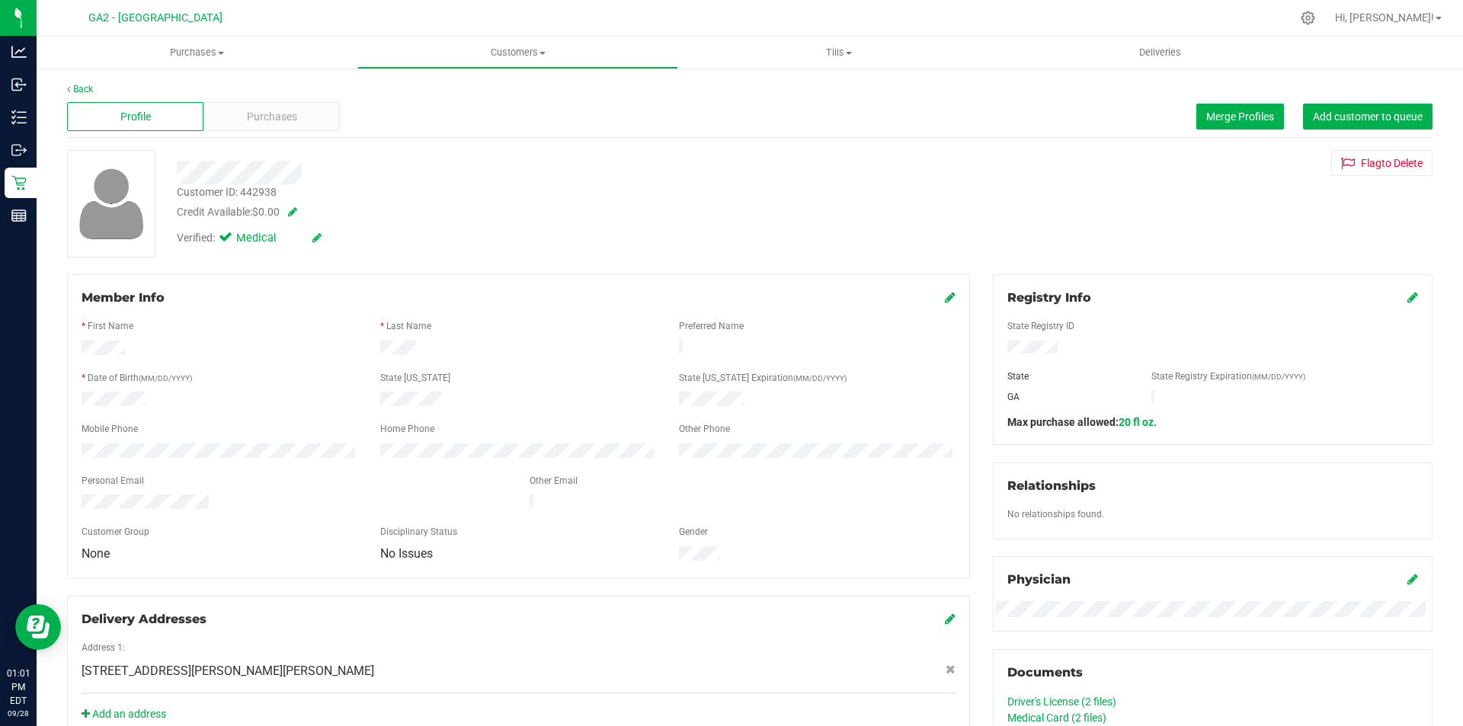
click at [1087, 701] on link "Driver's License (2 files)" at bounding box center [1061, 702] width 109 height 12
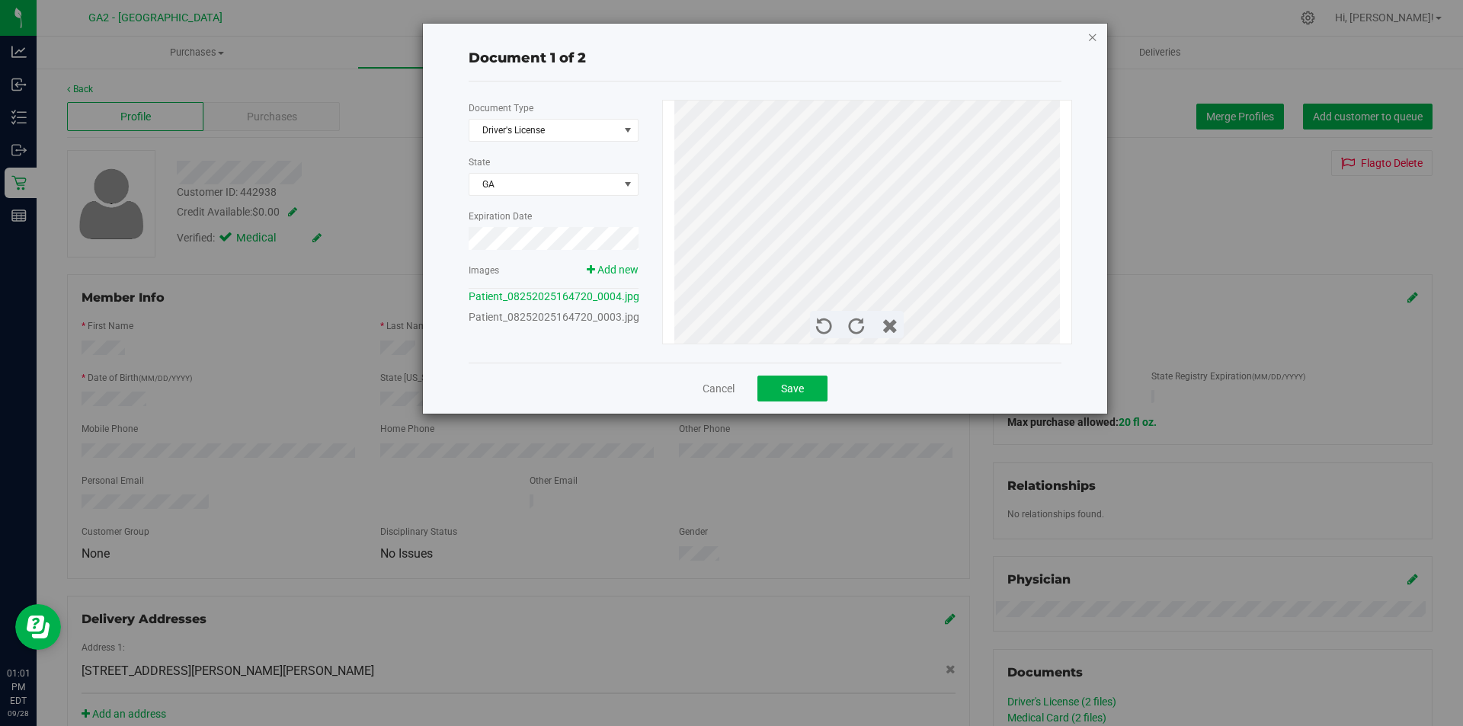
click at [1094, 34] on icon "button" at bounding box center [1092, 36] width 11 height 18
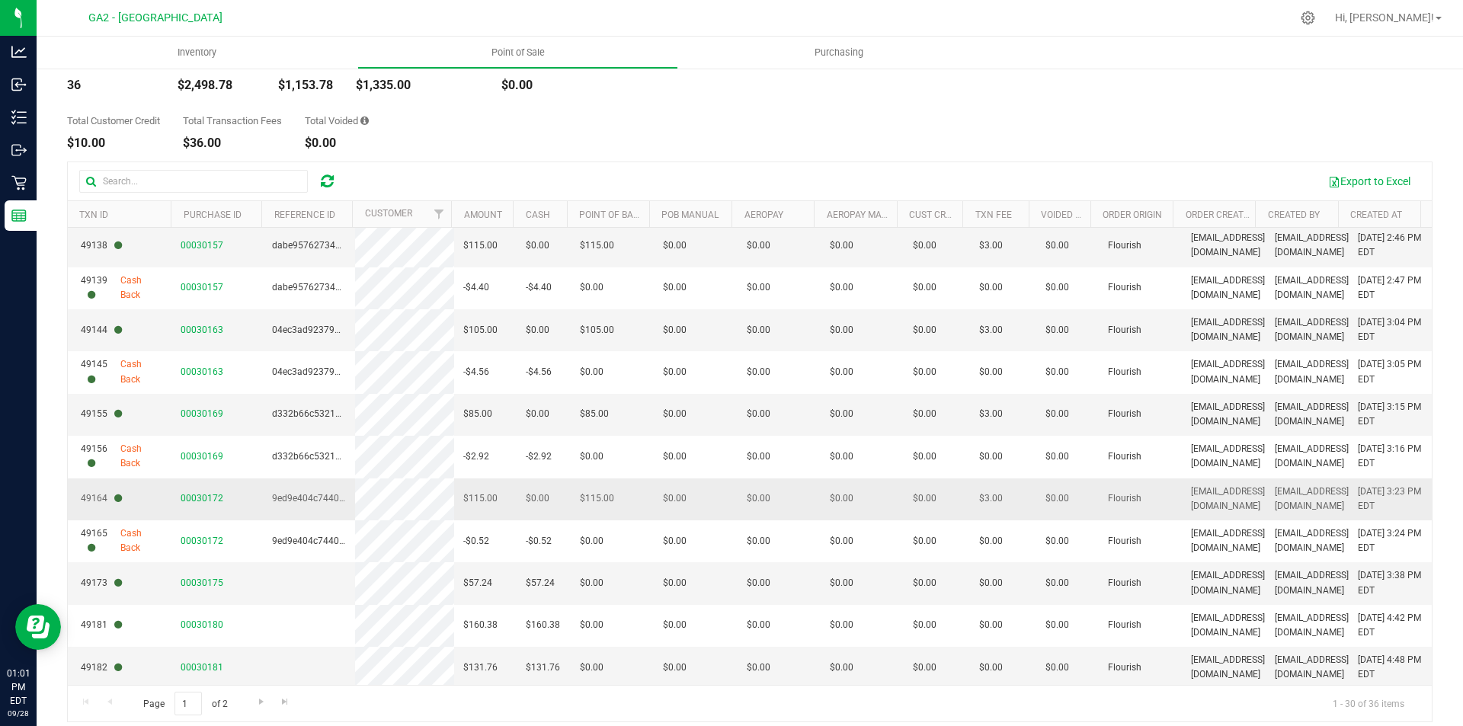
scroll to position [104, 0]
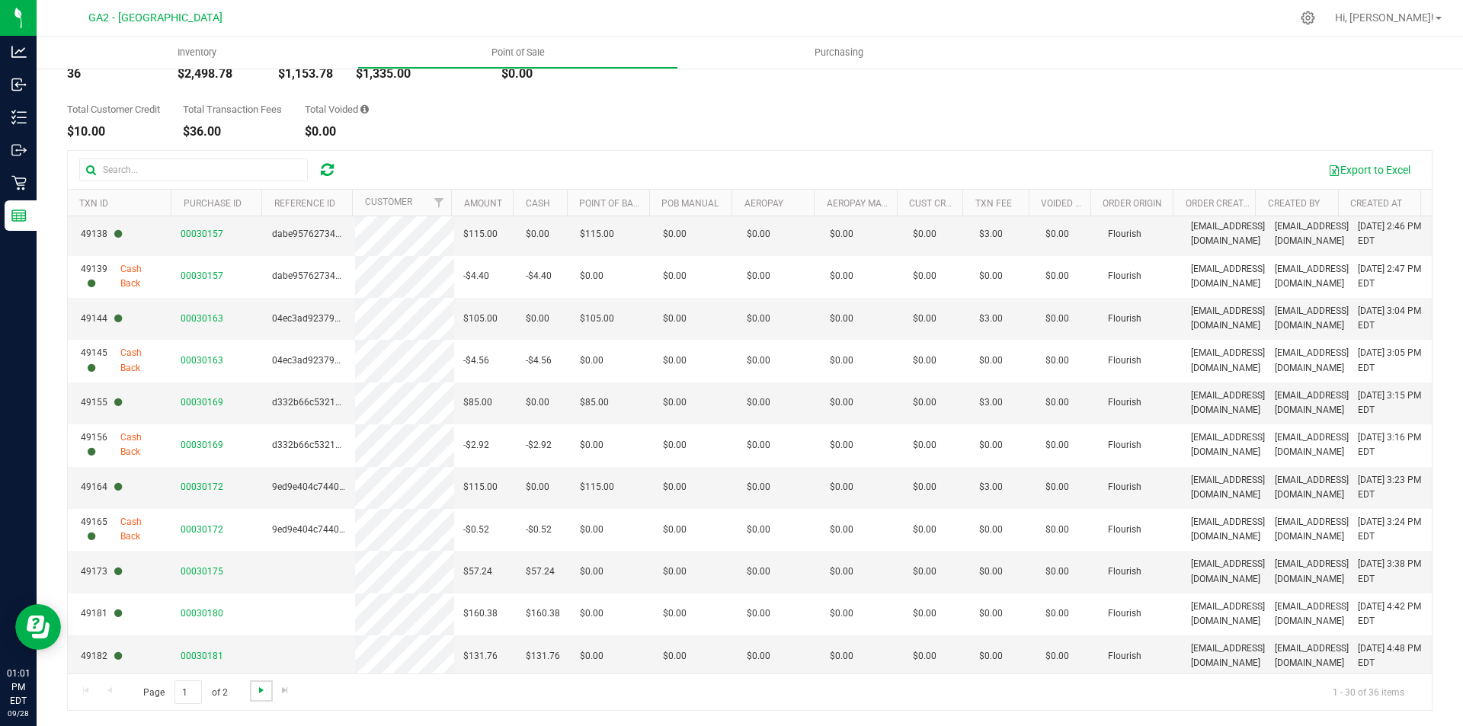
click at [260, 688] on span "Go to the next page" at bounding box center [261, 690] width 12 height 12
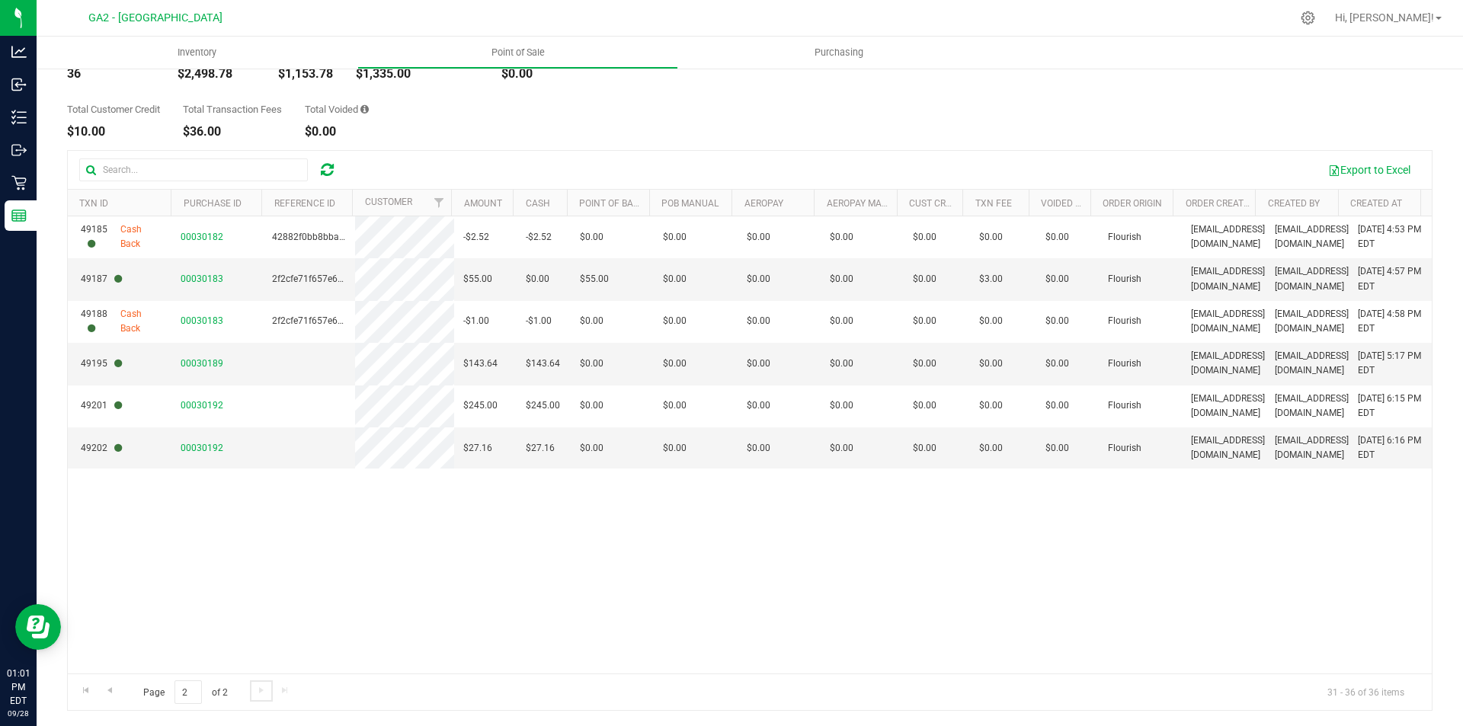
scroll to position [0, 0]
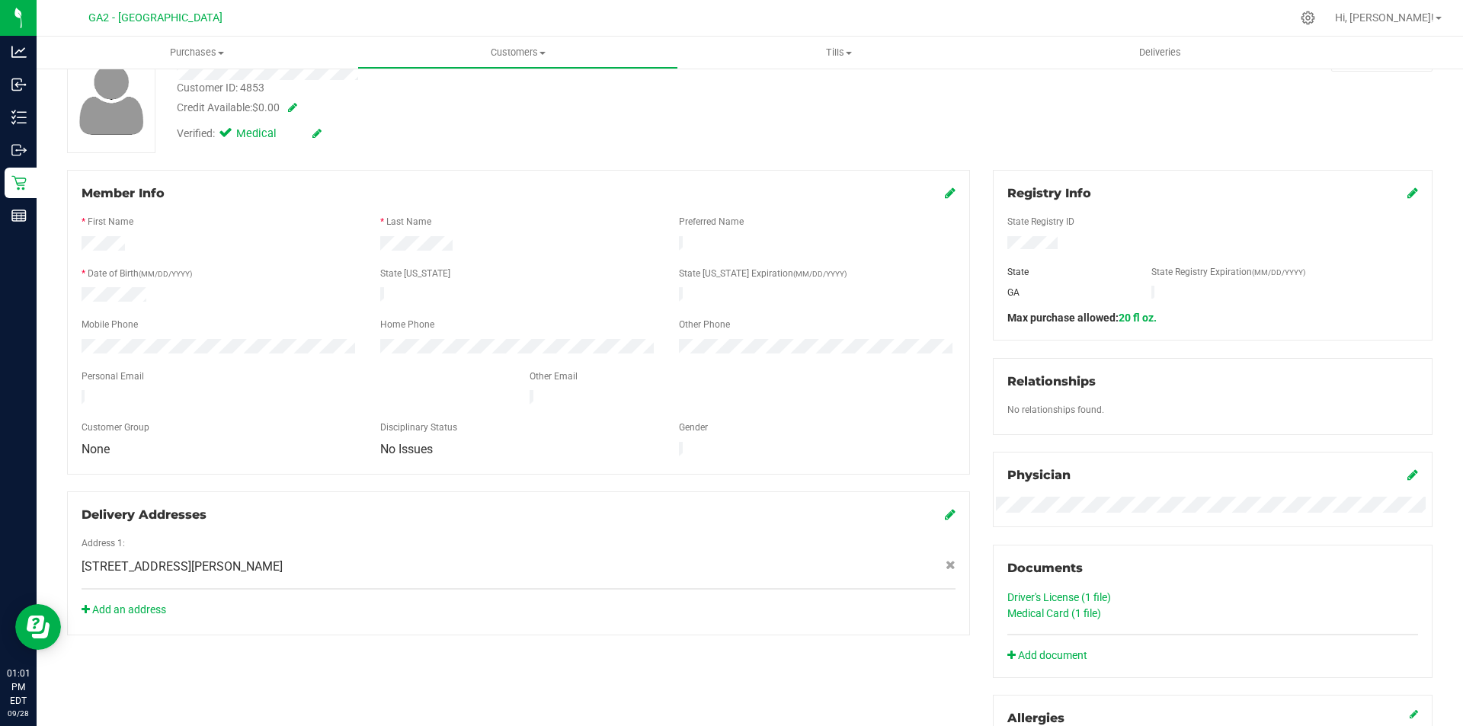
click at [1092, 594] on link "Driver's License (1 file)" at bounding box center [1059, 597] width 104 height 12
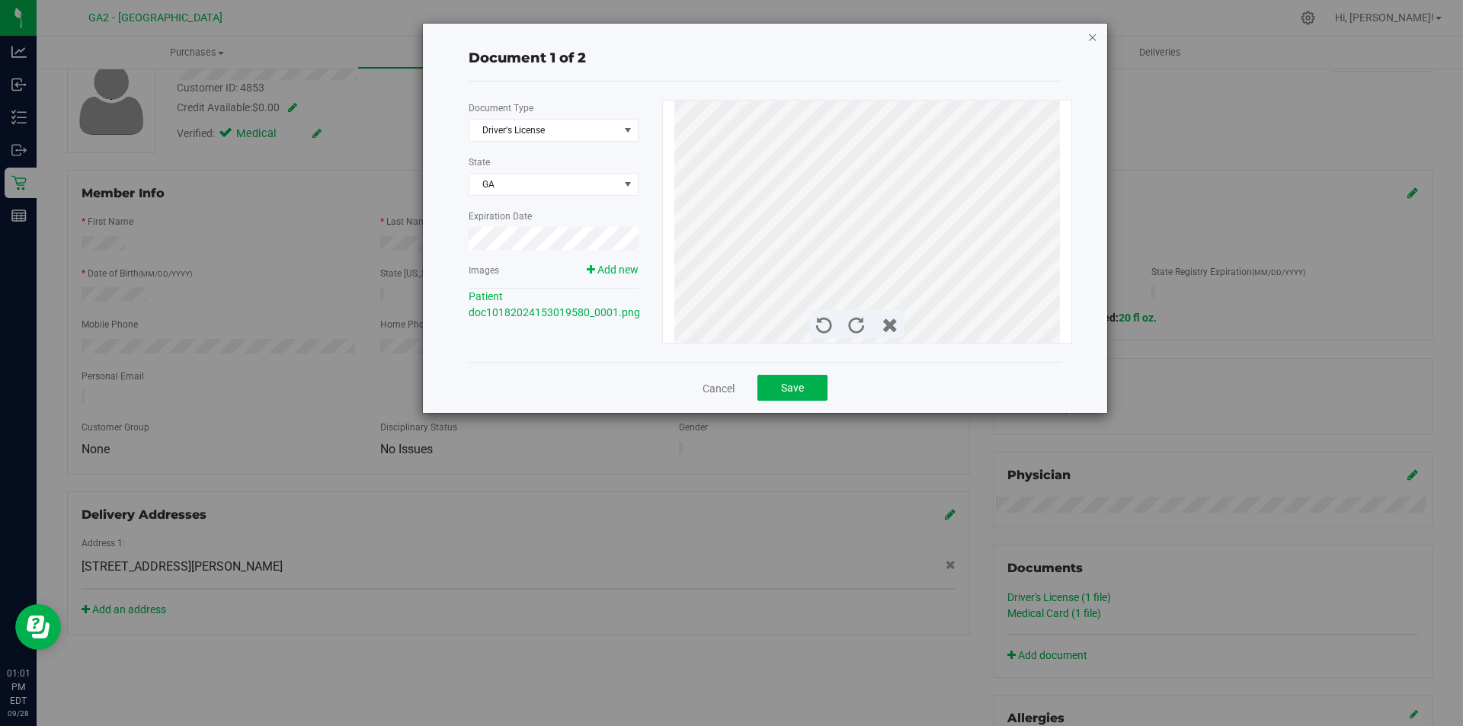
click at [1090, 34] on icon "button" at bounding box center [1092, 36] width 11 height 18
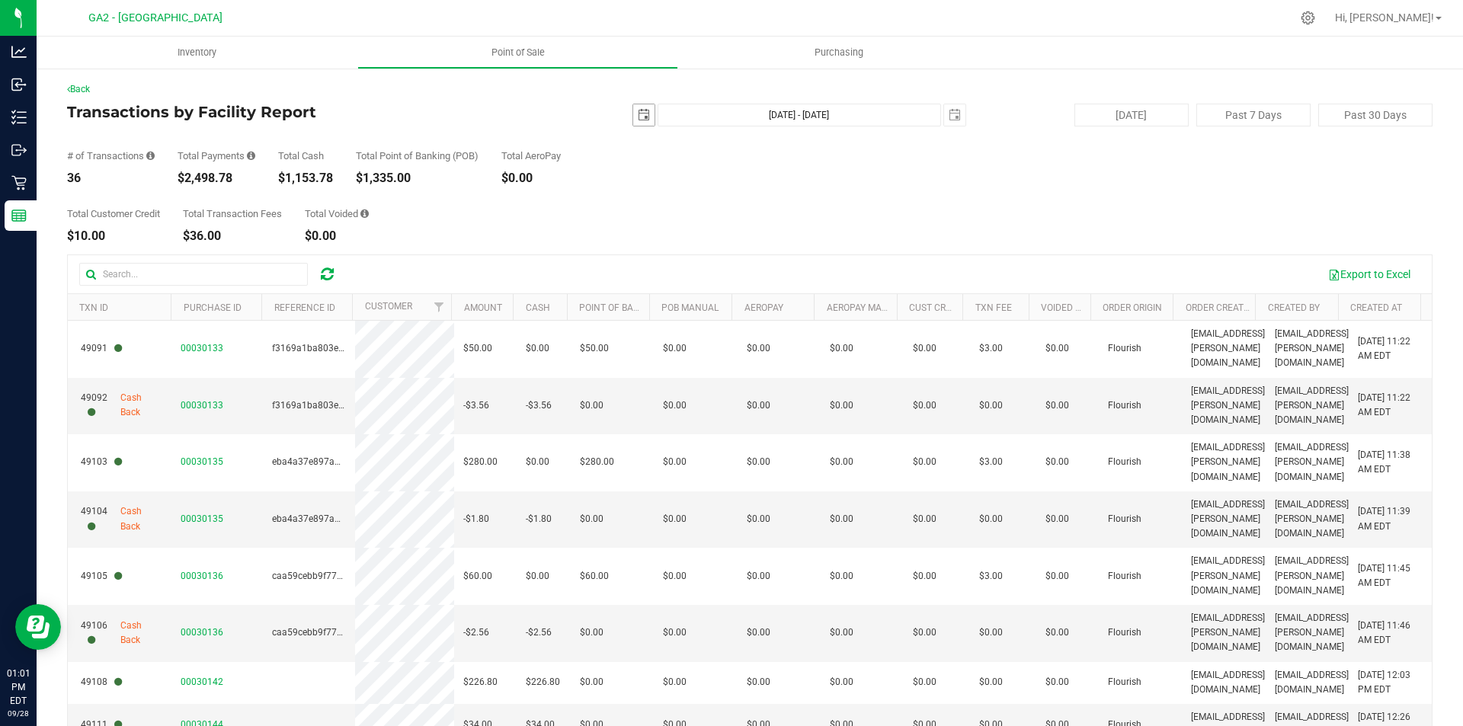
click at [633, 113] on span "select" at bounding box center [643, 114] width 21 height 21
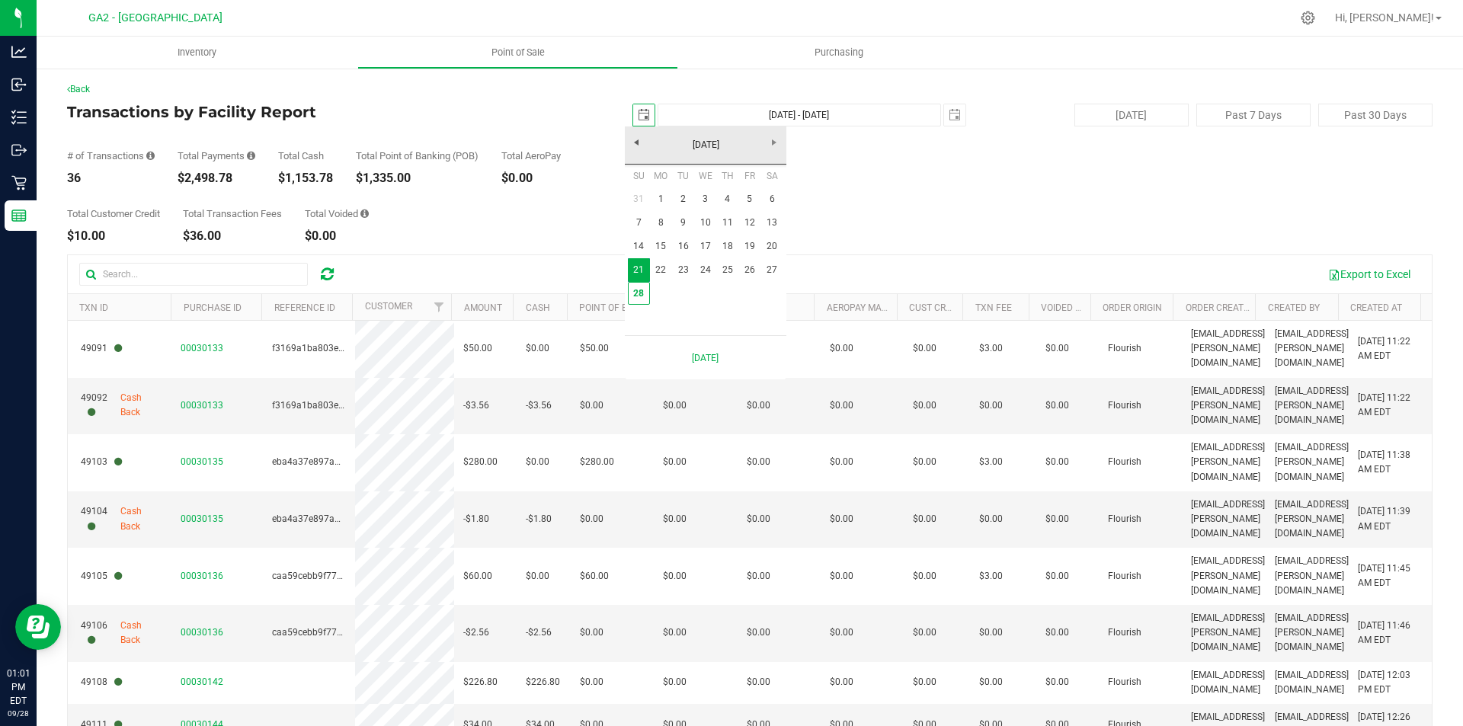
scroll to position [0, 38]
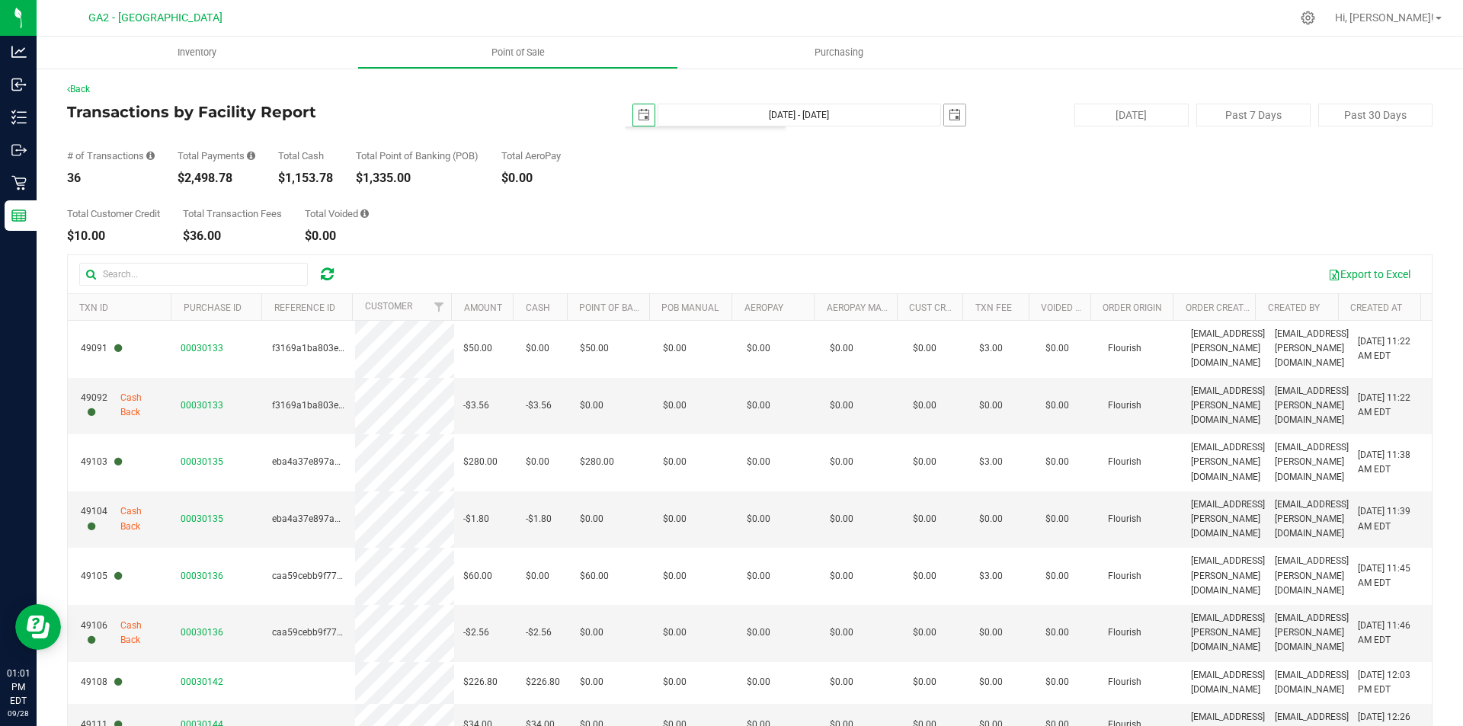
click at [949, 120] on span "select" at bounding box center [955, 115] width 12 height 12
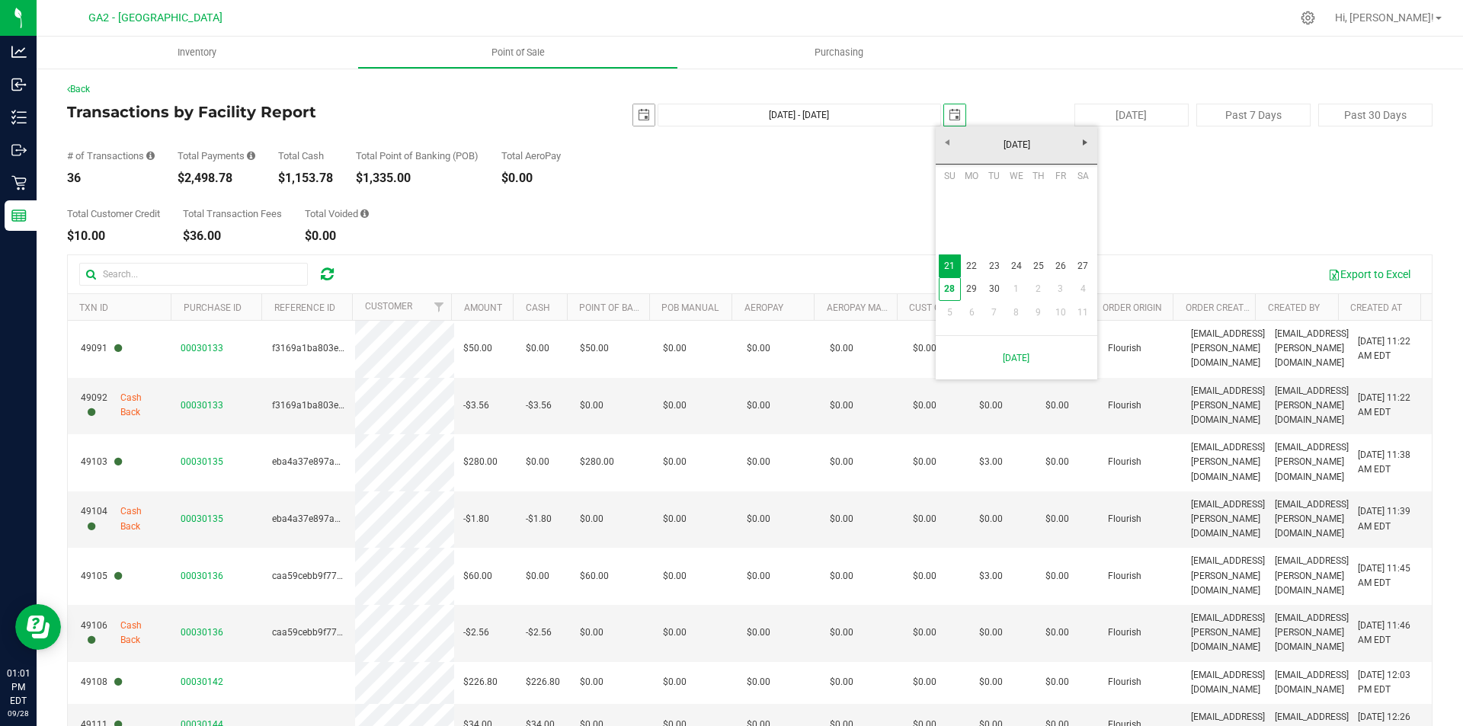
click at [642, 122] on span "select" at bounding box center [643, 114] width 21 height 21
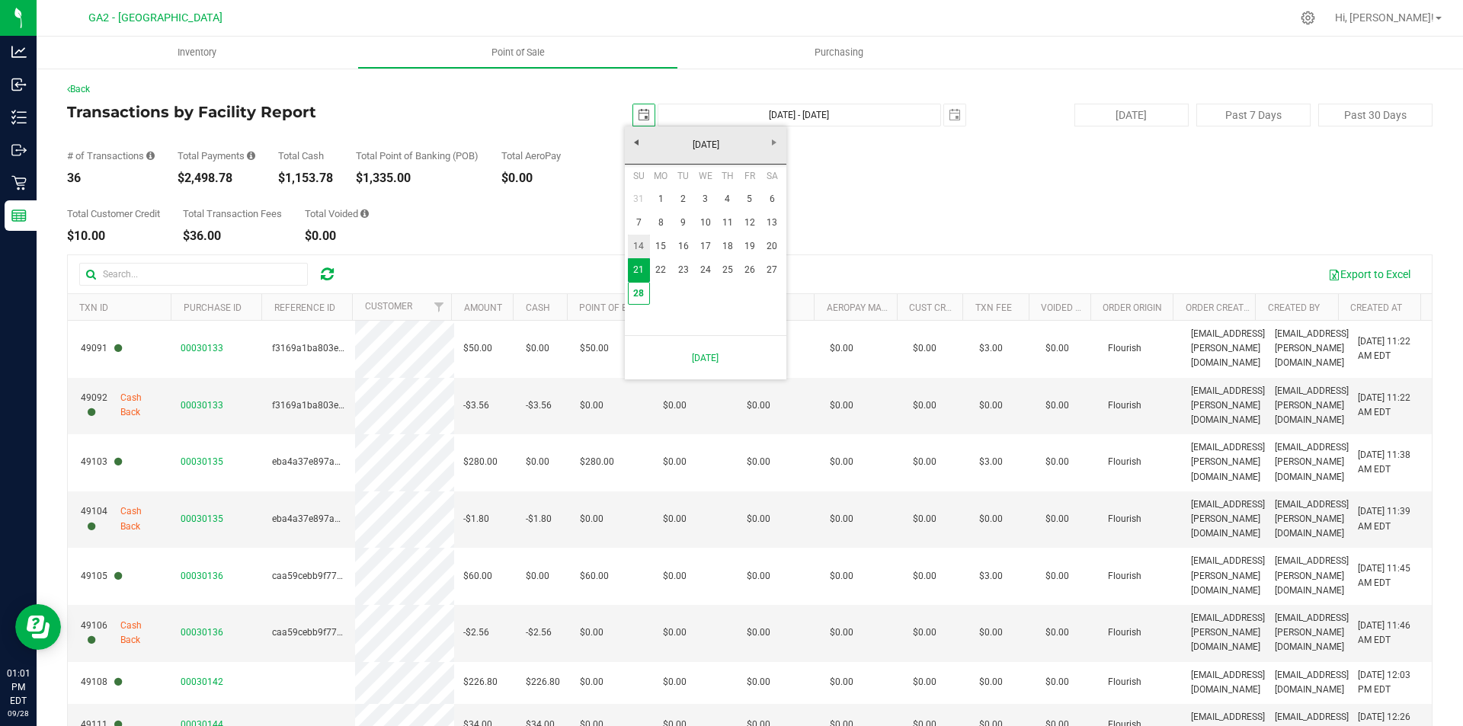
click at [643, 254] on link "14" at bounding box center [639, 247] width 22 height 24
type input "[DATE]"
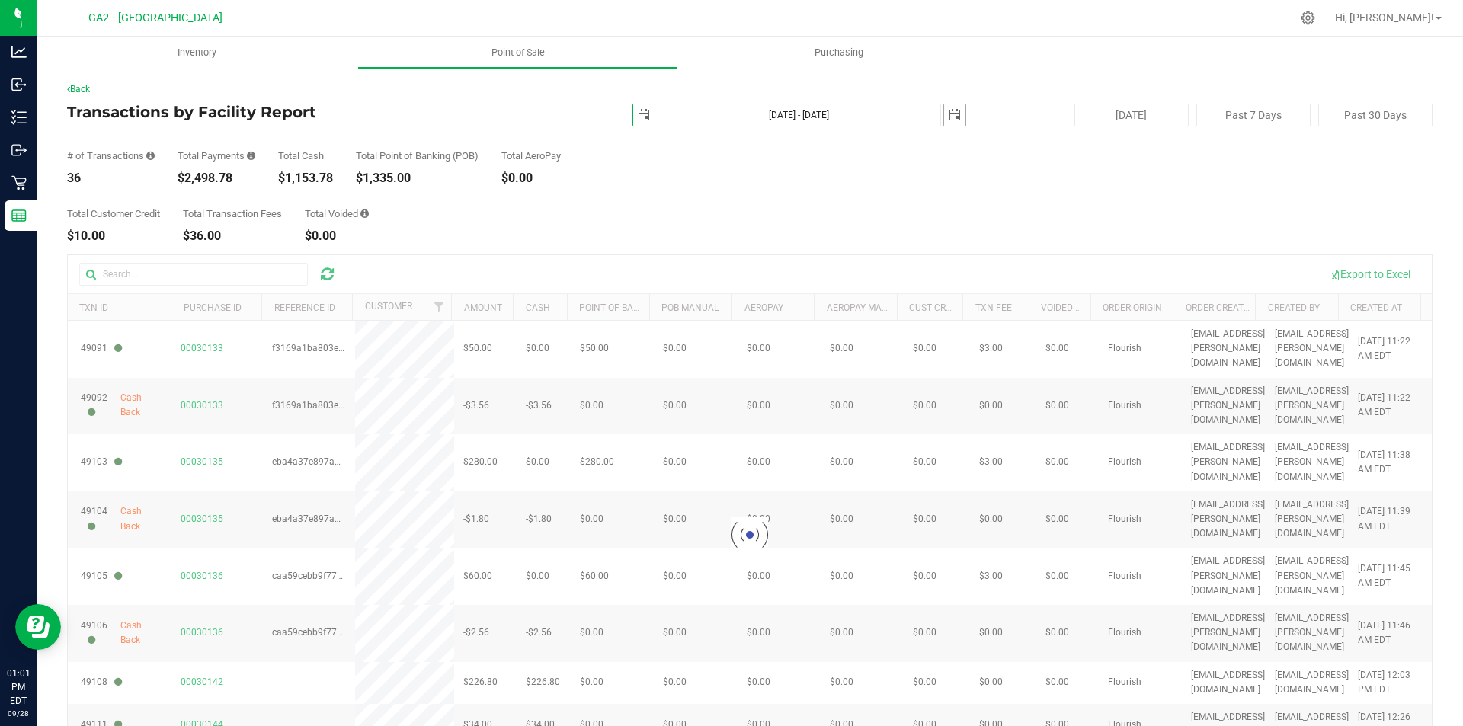
click at [951, 122] on span "select" at bounding box center [954, 114] width 21 height 21
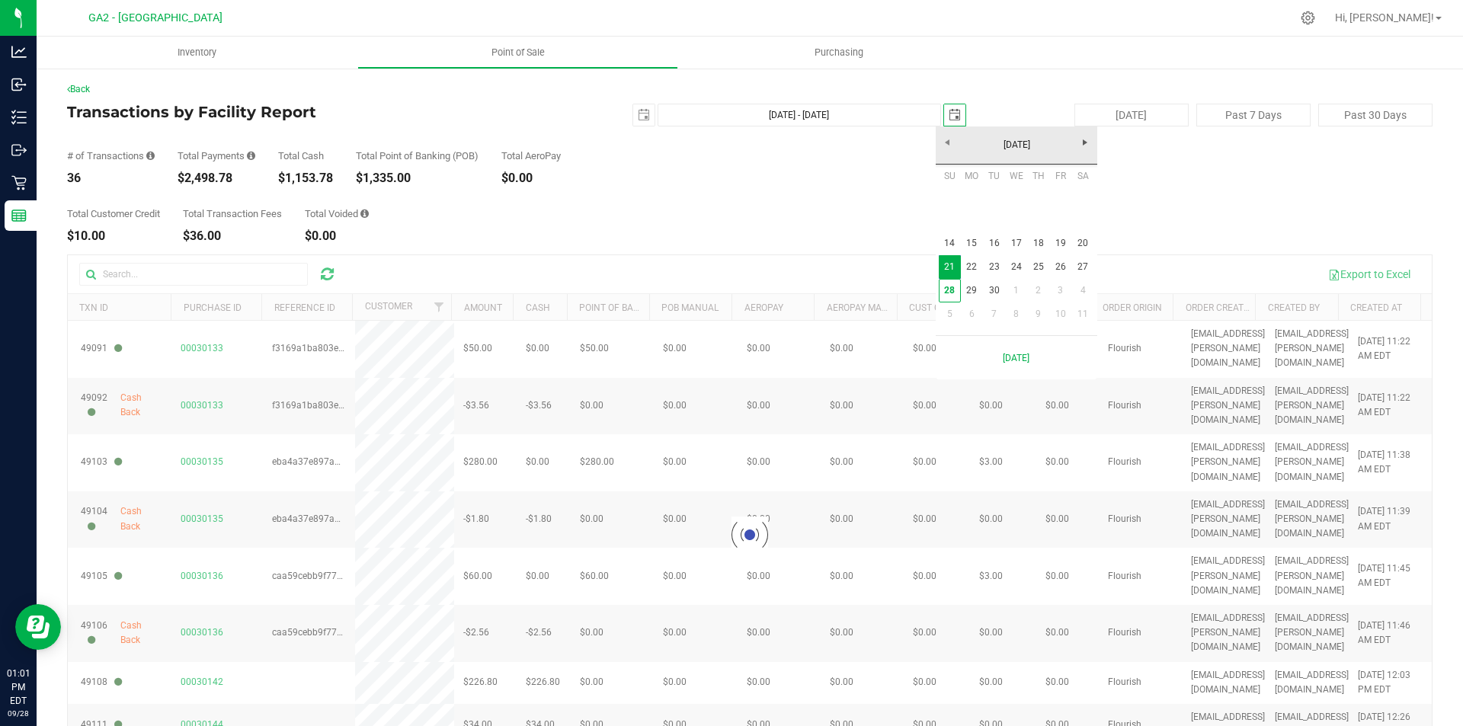
scroll to position [0, 38]
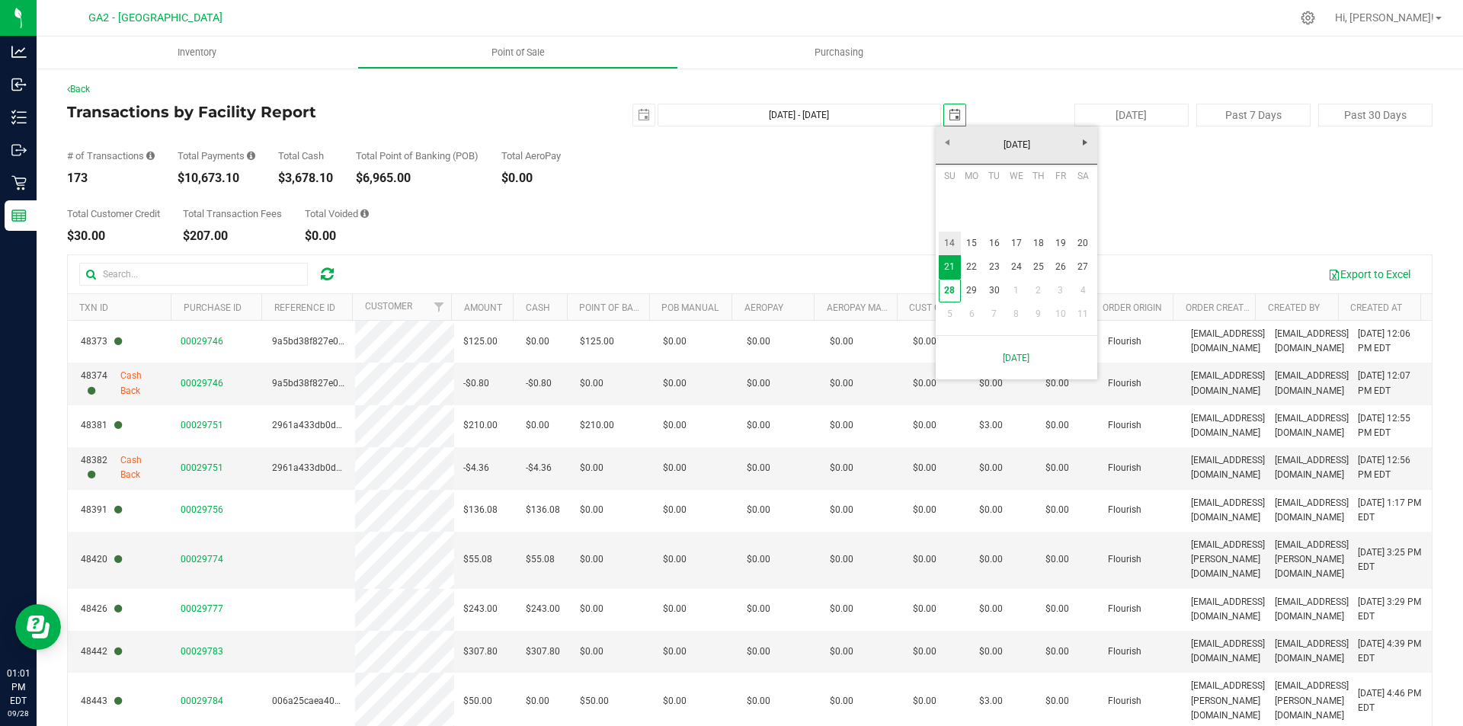
click at [955, 236] on link "14" at bounding box center [950, 244] width 22 height 24
type input "[DATE] - [DATE]"
type input "[DATE]"
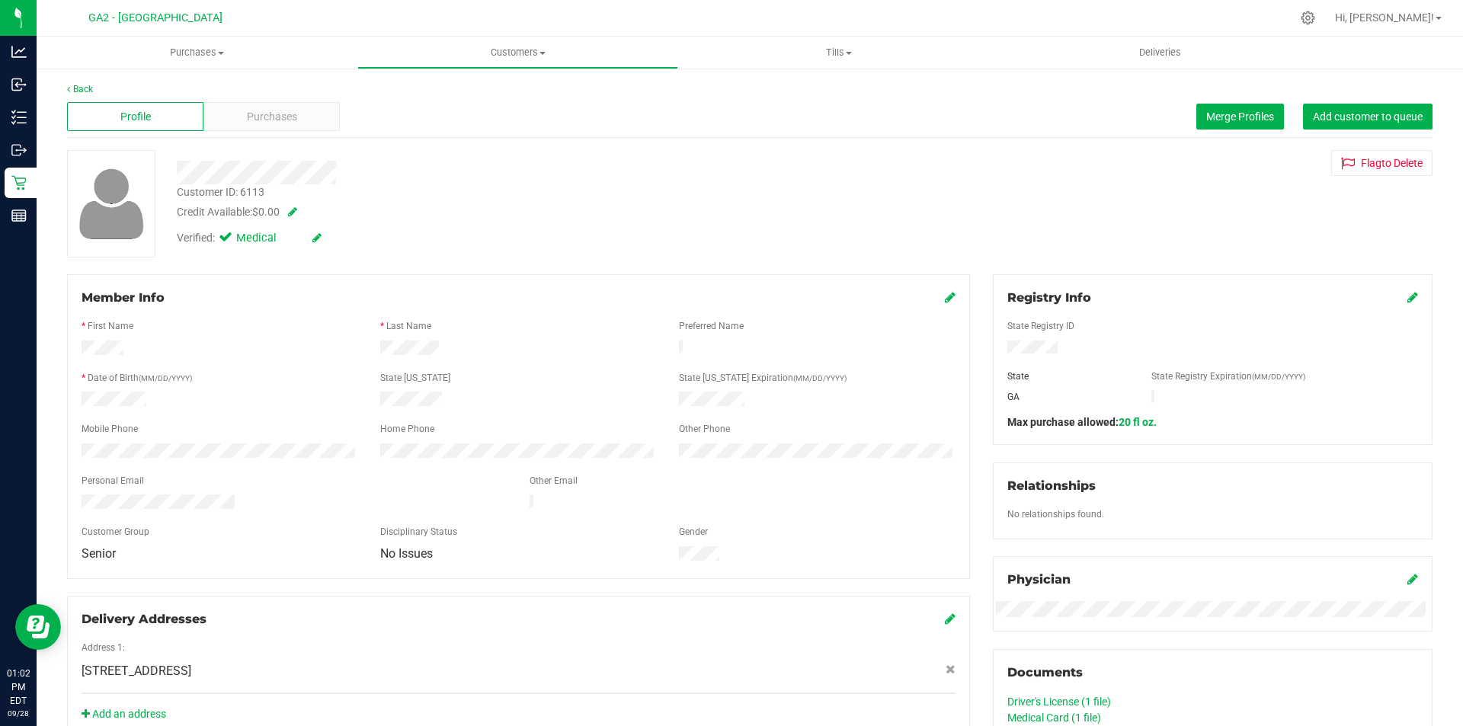
click at [1083, 700] on link "Driver's License (1 file)" at bounding box center [1059, 702] width 104 height 12
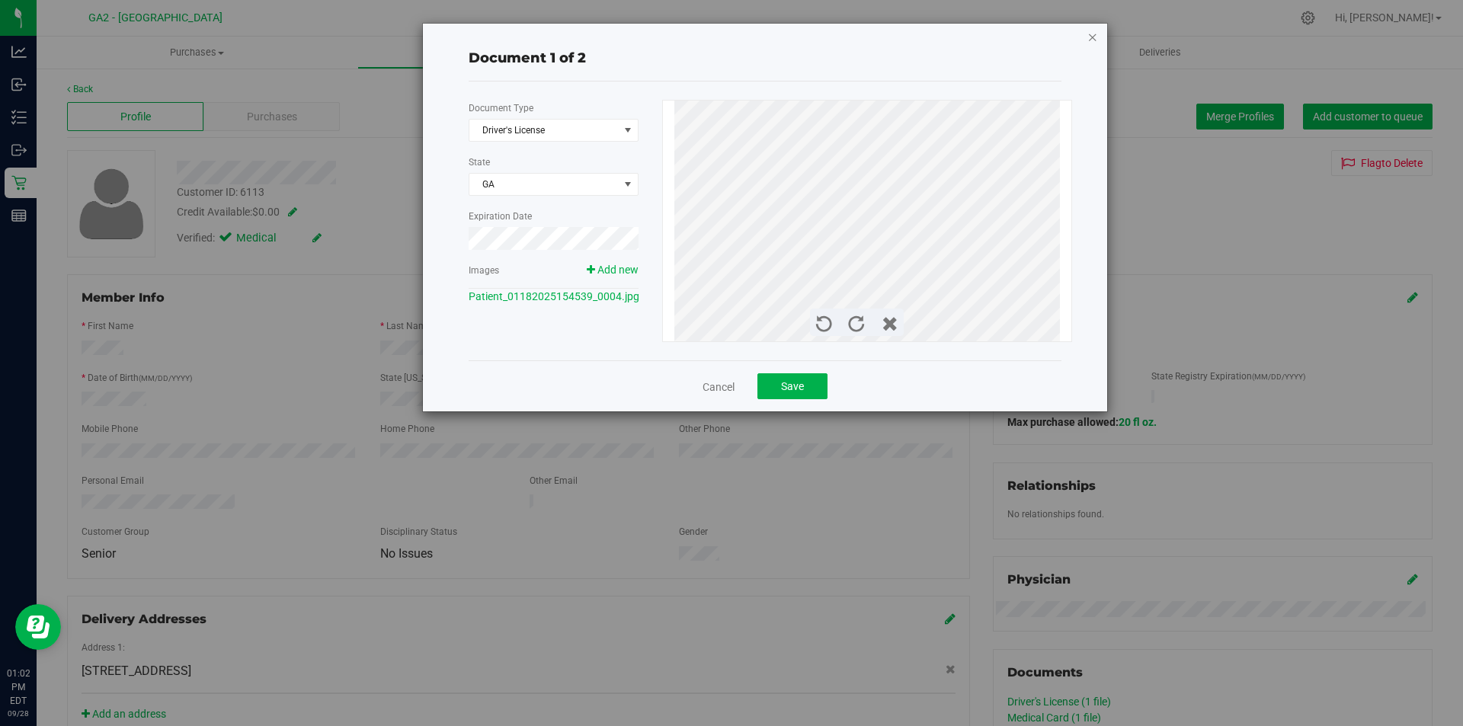
click at [1095, 40] on icon "button" at bounding box center [1092, 36] width 11 height 18
